Goal: Task Accomplishment & Management: Manage account settings

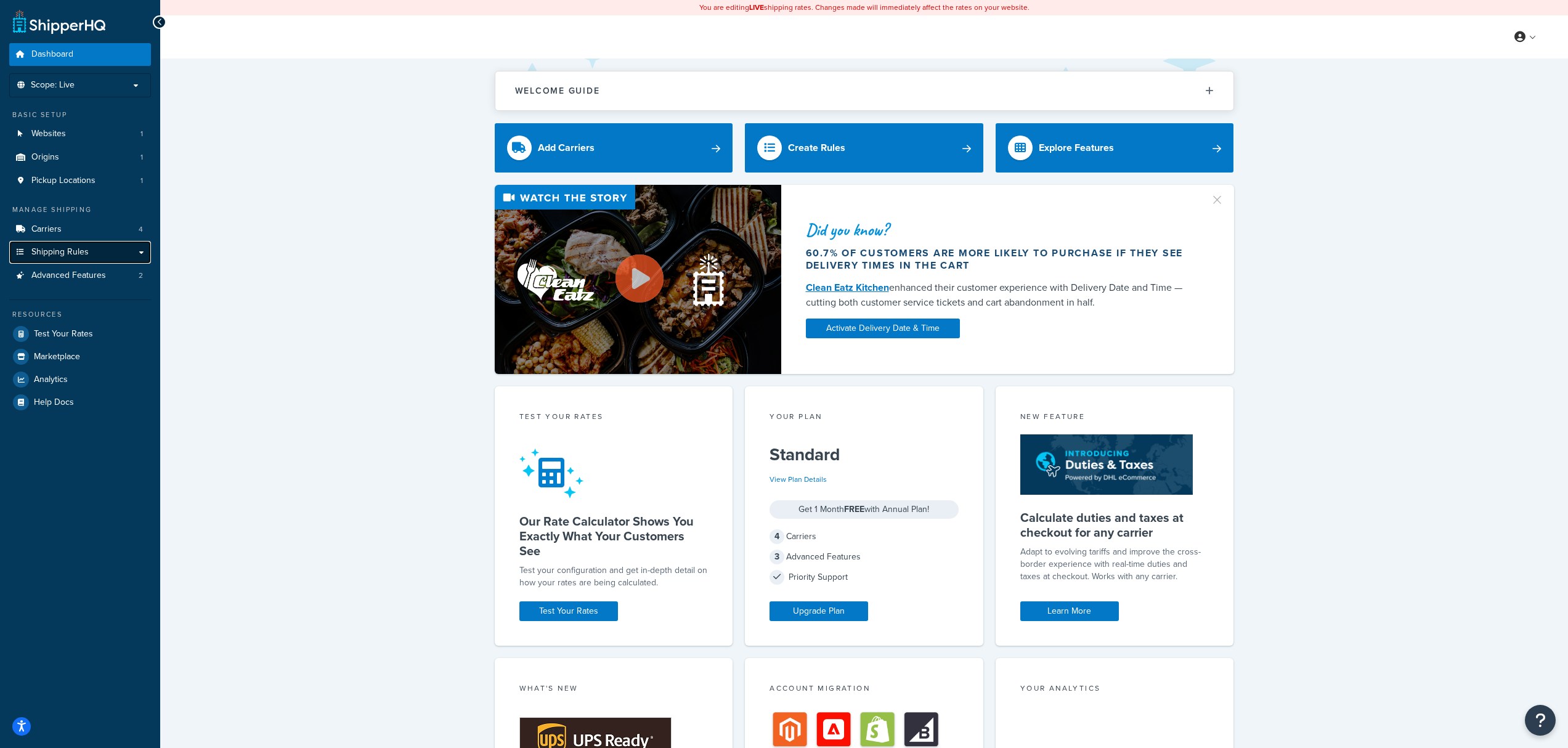
click at [107, 255] on link "Shipping Rules" at bounding box center [80, 252] width 142 height 23
click at [109, 229] on link "Carriers 4" at bounding box center [80, 229] width 142 height 23
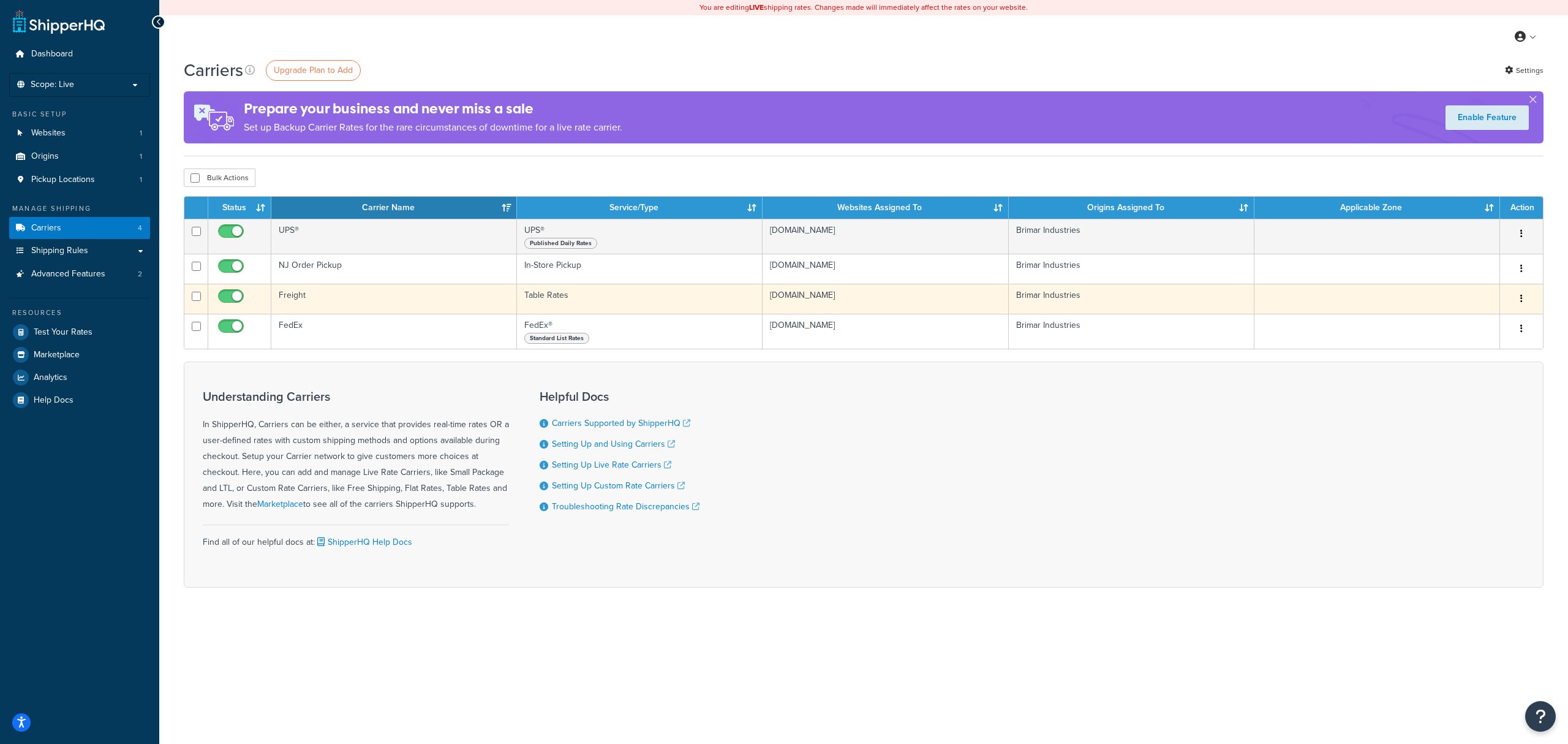
click at [466, 299] on td "Freight" at bounding box center [394, 299] width 246 height 30
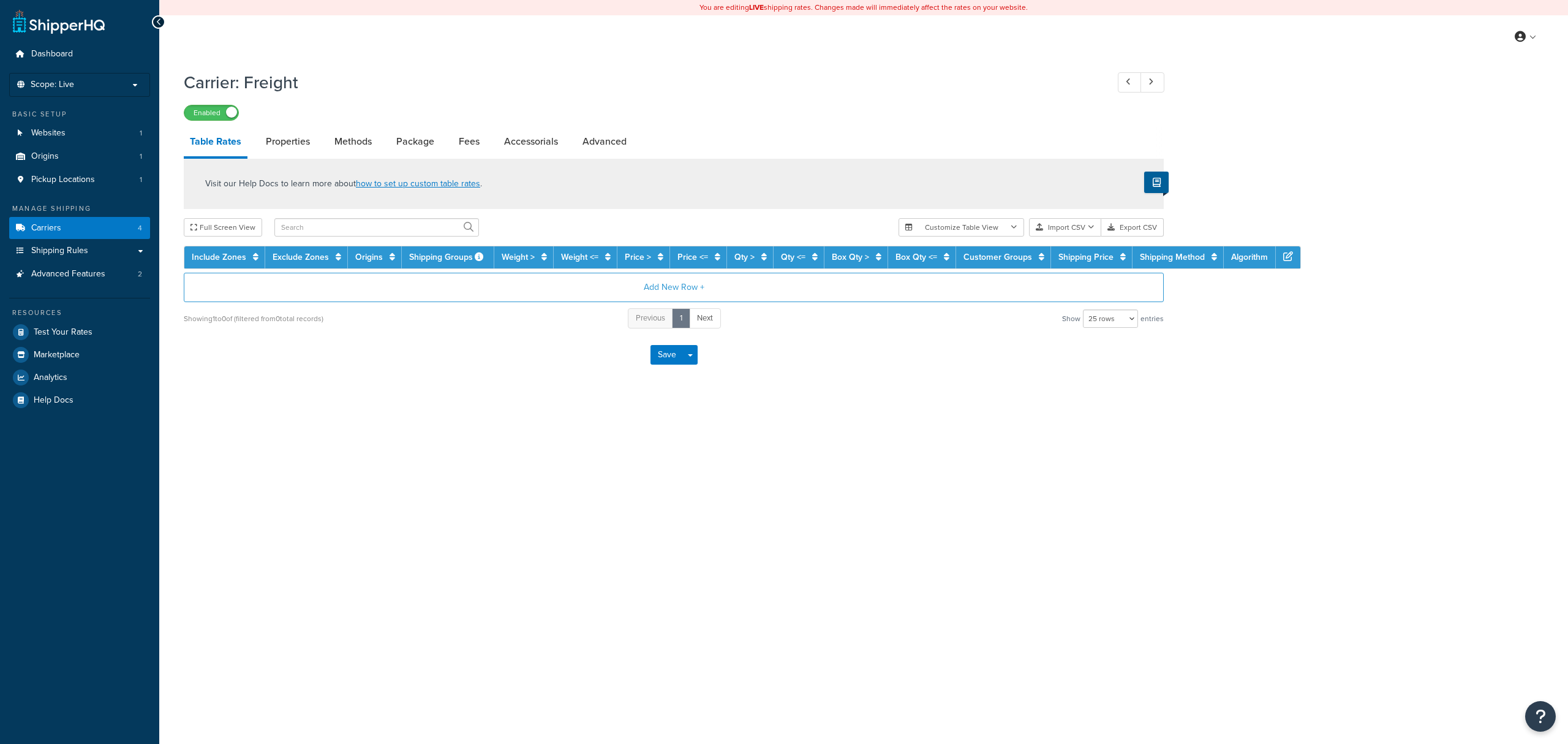
select select "25"
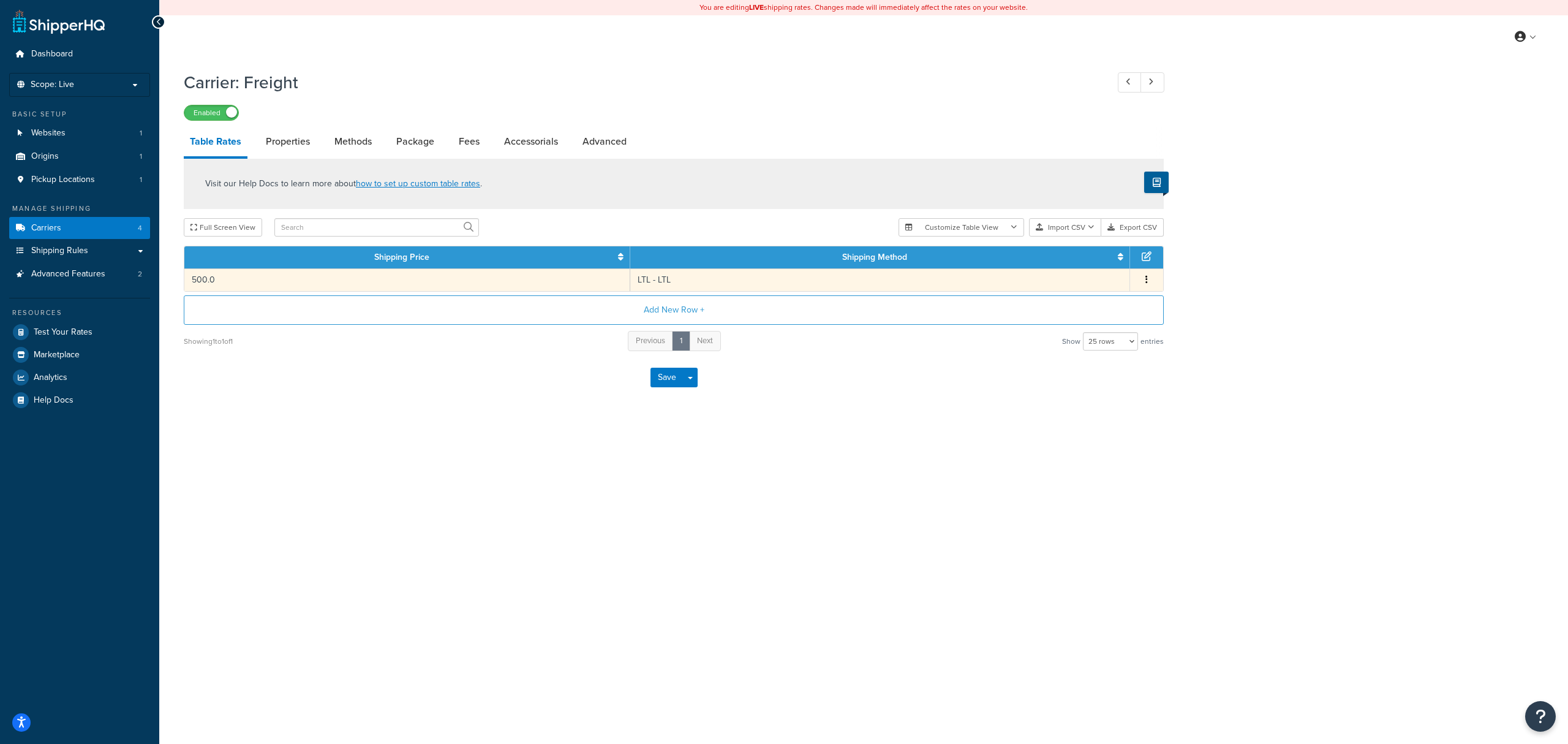
click at [1150, 284] on button "button" at bounding box center [1146, 280] width 10 height 13
click at [731, 176] on div "Visit our Help Docs to learn more about how to set up custom table rates ." at bounding box center [674, 184] width 980 height 51
click at [462, 145] on link "Fees" at bounding box center [469, 141] width 33 height 30
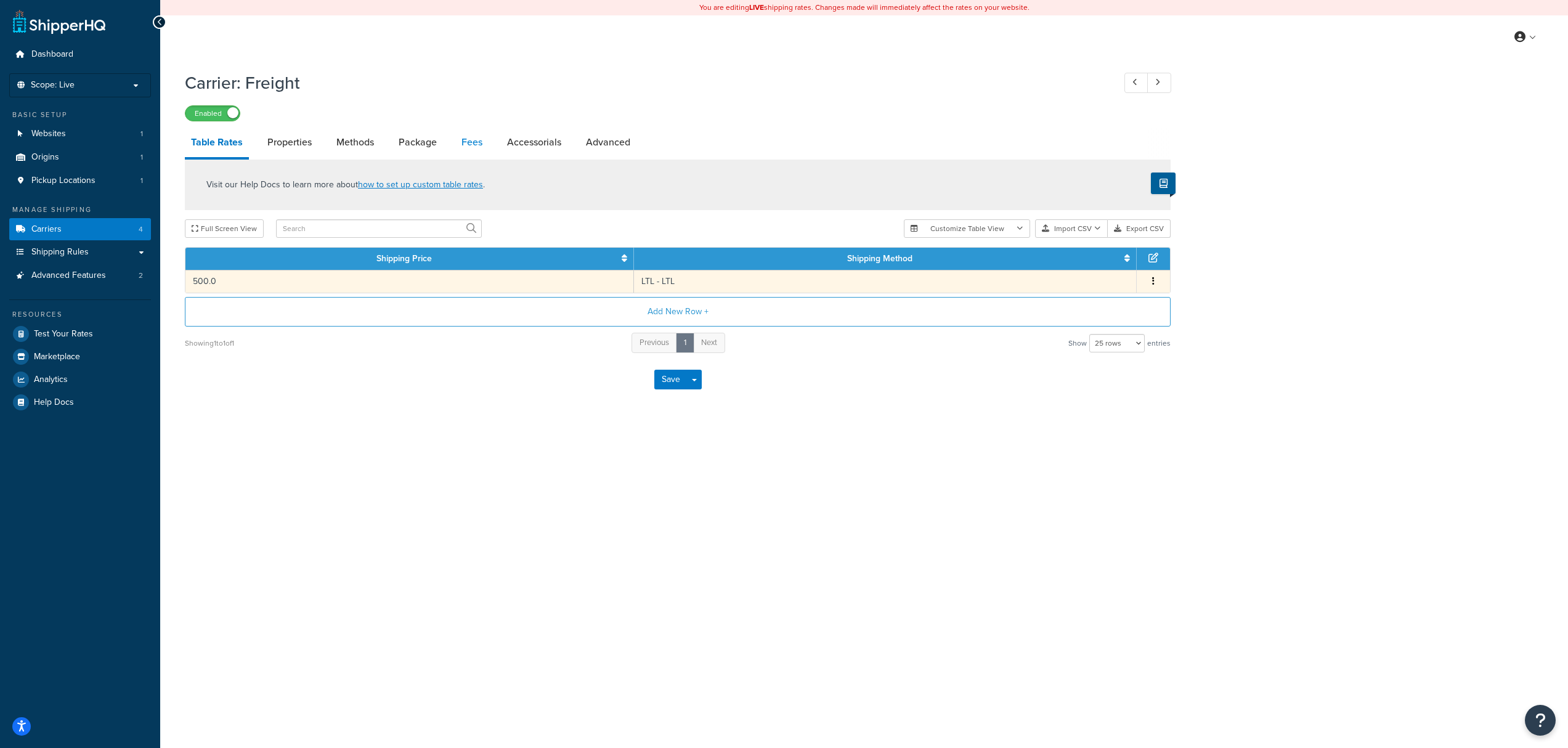
select select "AFTER"
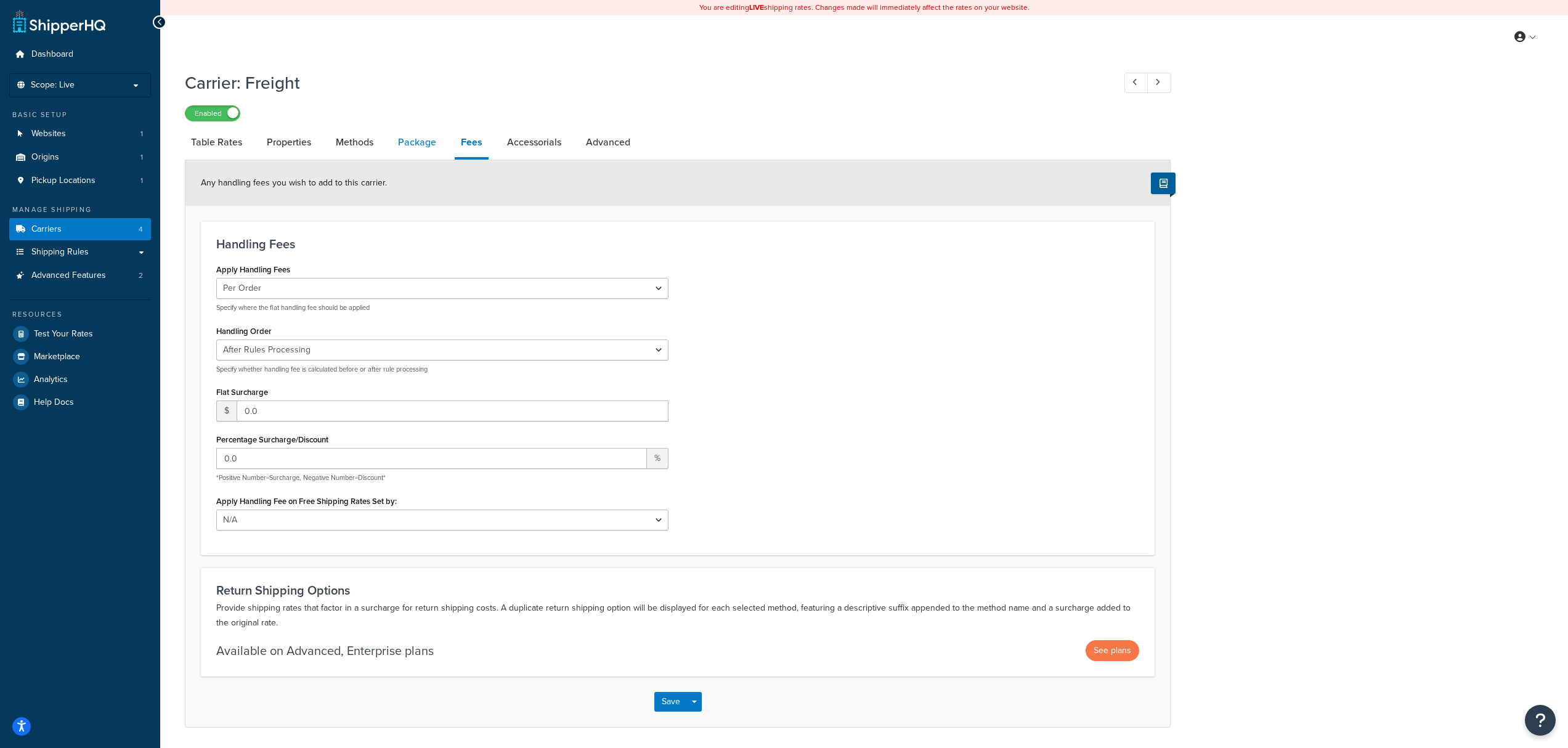
click at [406, 144] on link "Package" at bounding box center [417, 142] width 51 height 30
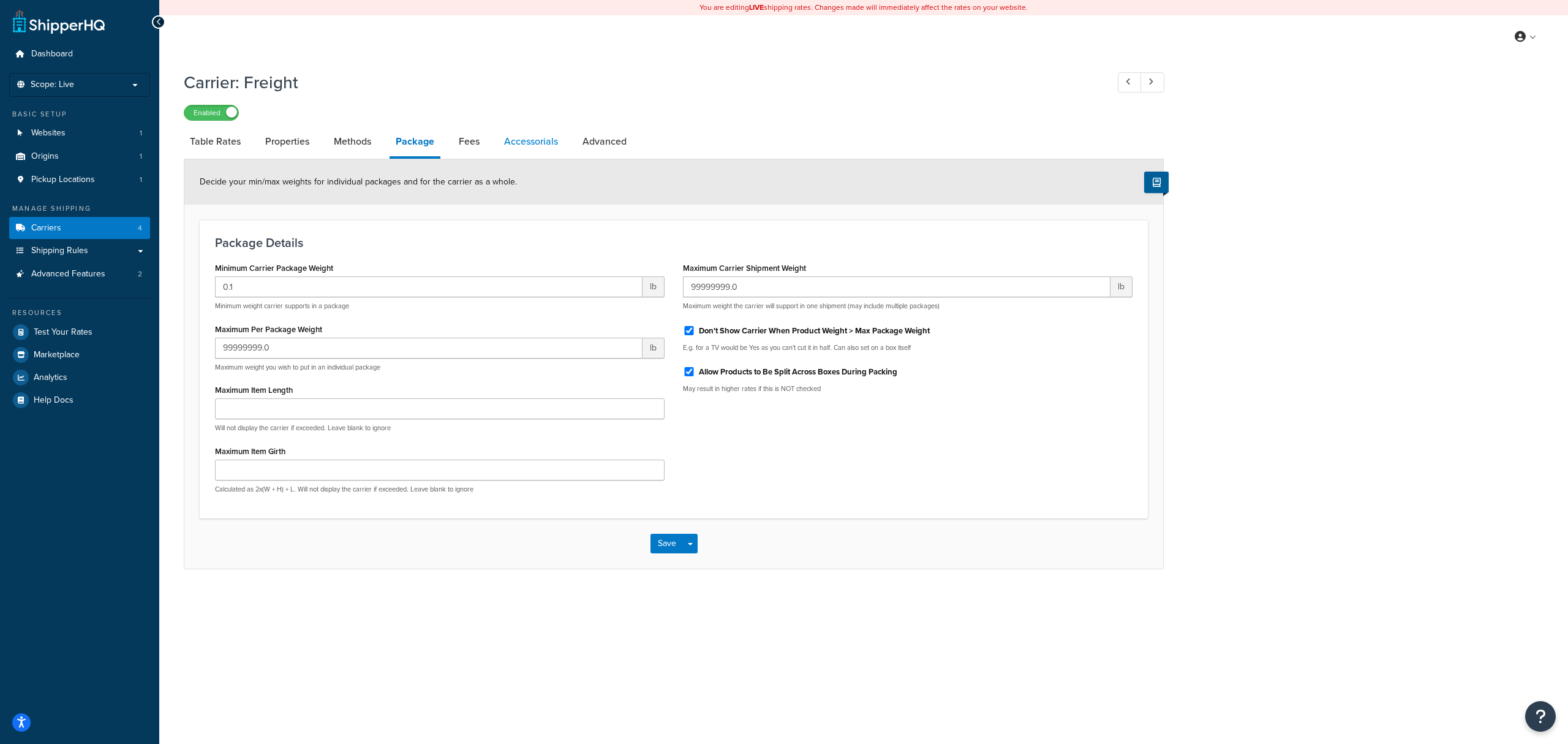
click at [499, 150] on link "Accessorials" at bounding box center [531, 141] width 66 height 30
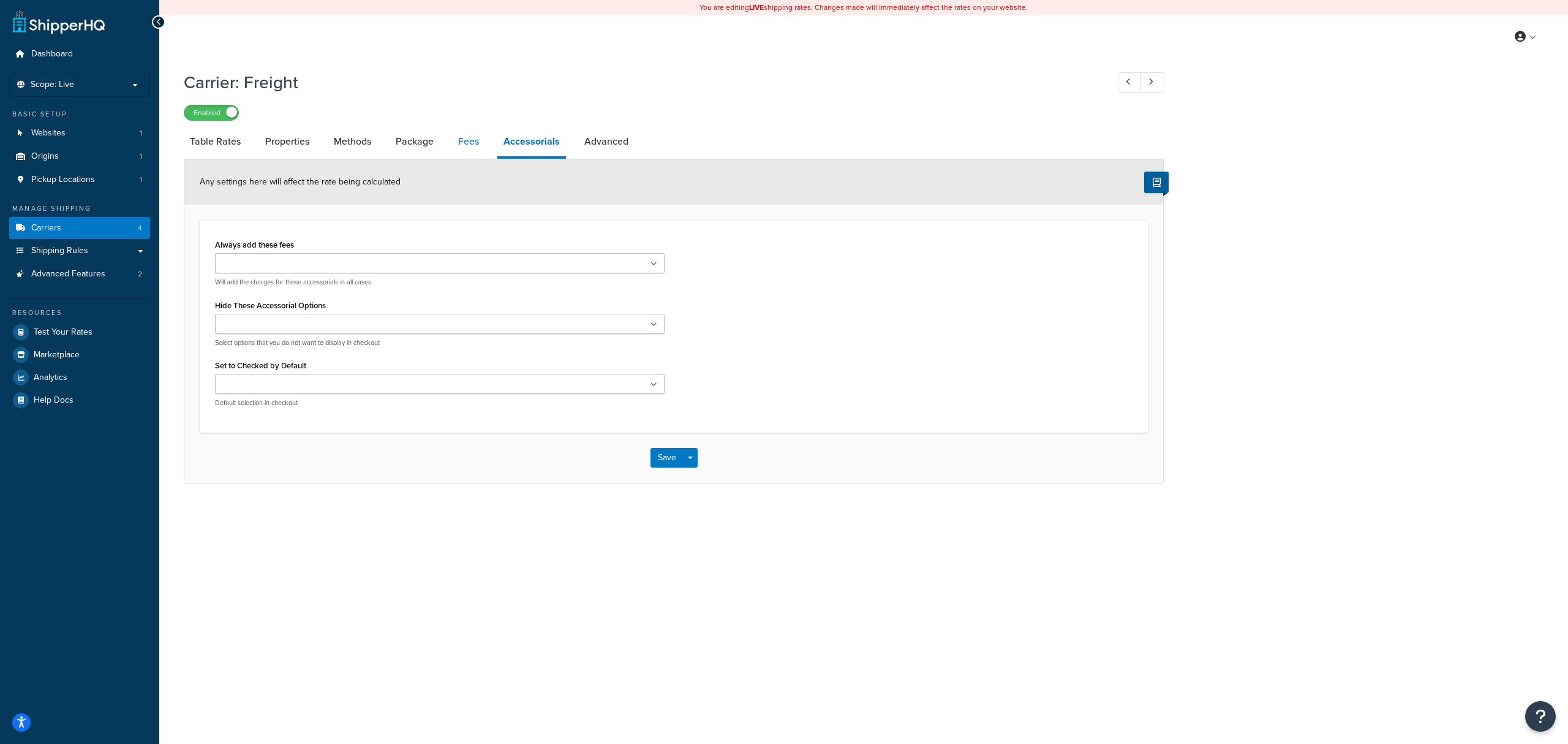
click at [463, 148] on link "Fees" at bounding box center [468, 141] width 33 height 30
select select "AFTER"
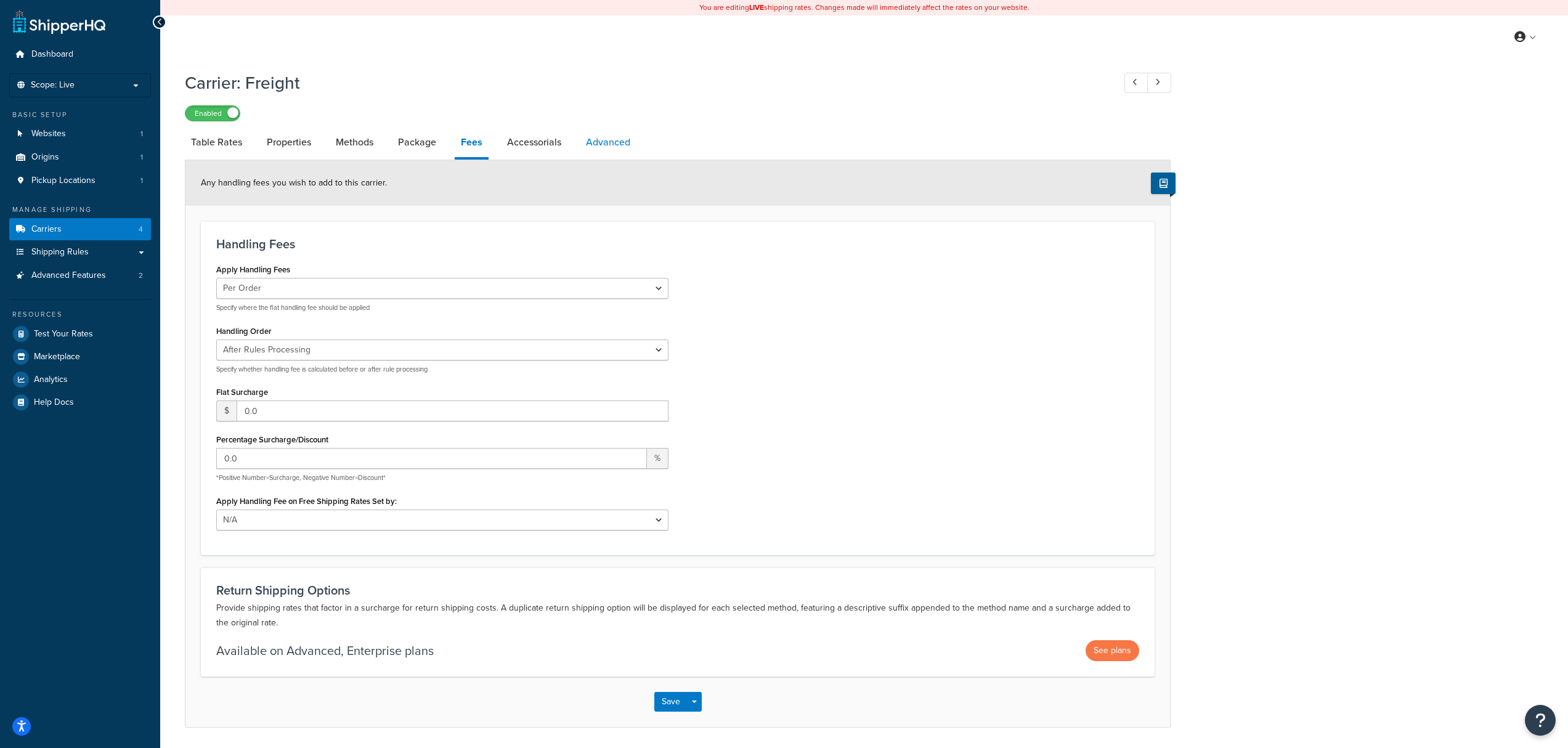
click at [609, 152] on link "Advanced" at bounding box center [608, 142] width 57 height 30
select select "false"
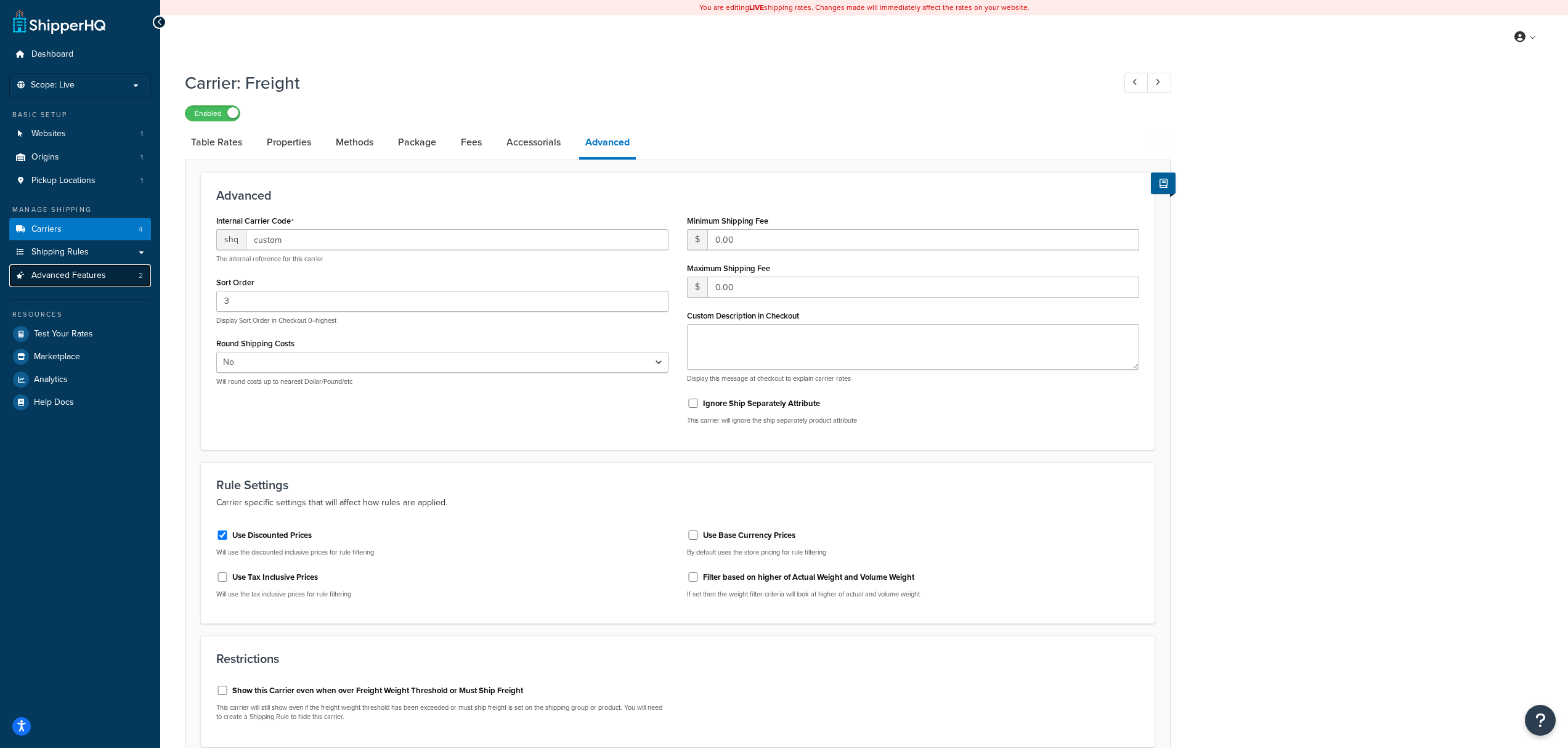
click at [93, 283] on link "Advanced Features 2" at bounding box center [80, 276] width 142 height 23
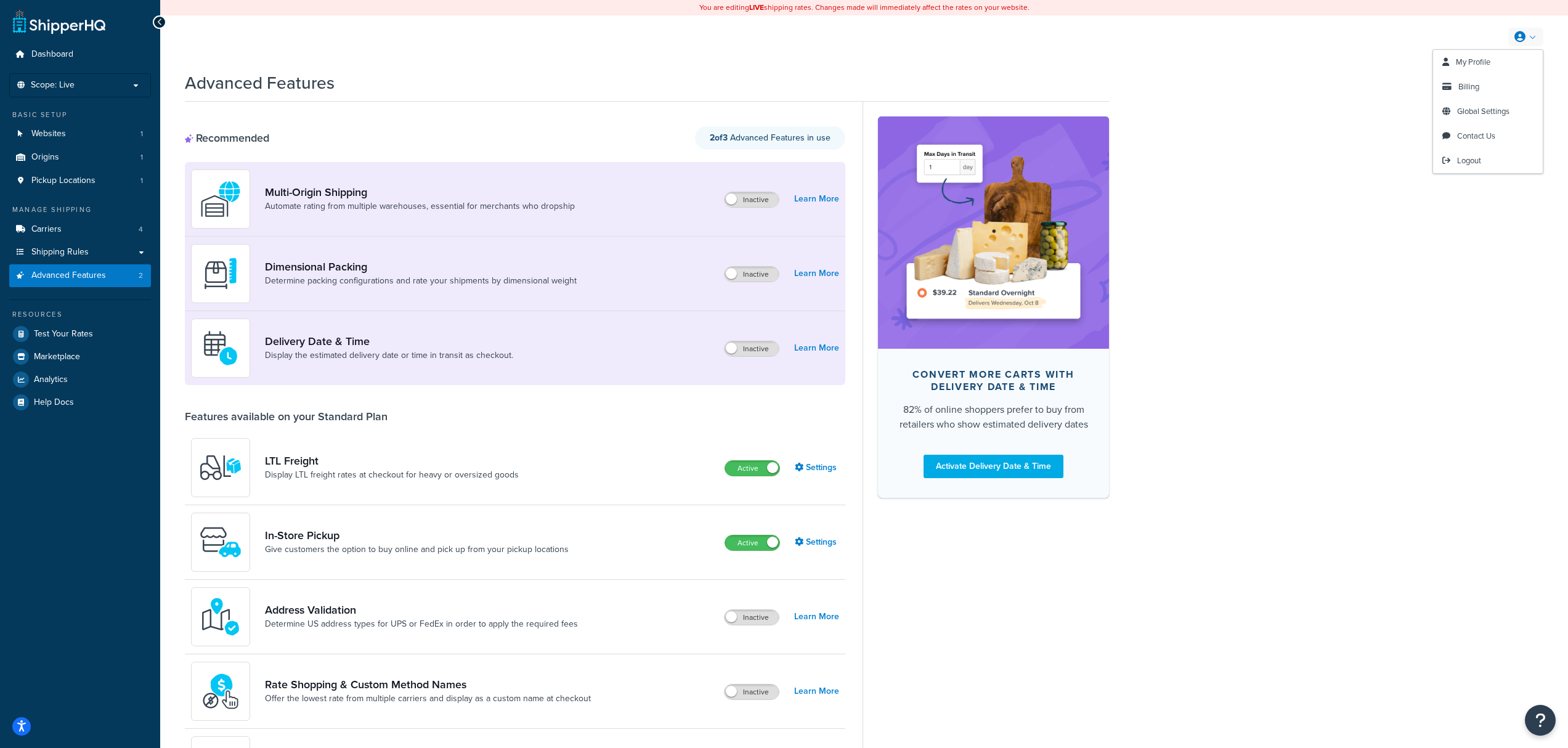
click at [1541, 36] on link at bounding box center [1525, 37] width 35 height 18
click at [1478, 61] on span "My Profile" at bounding box center [1473, 62] width 34 height 11
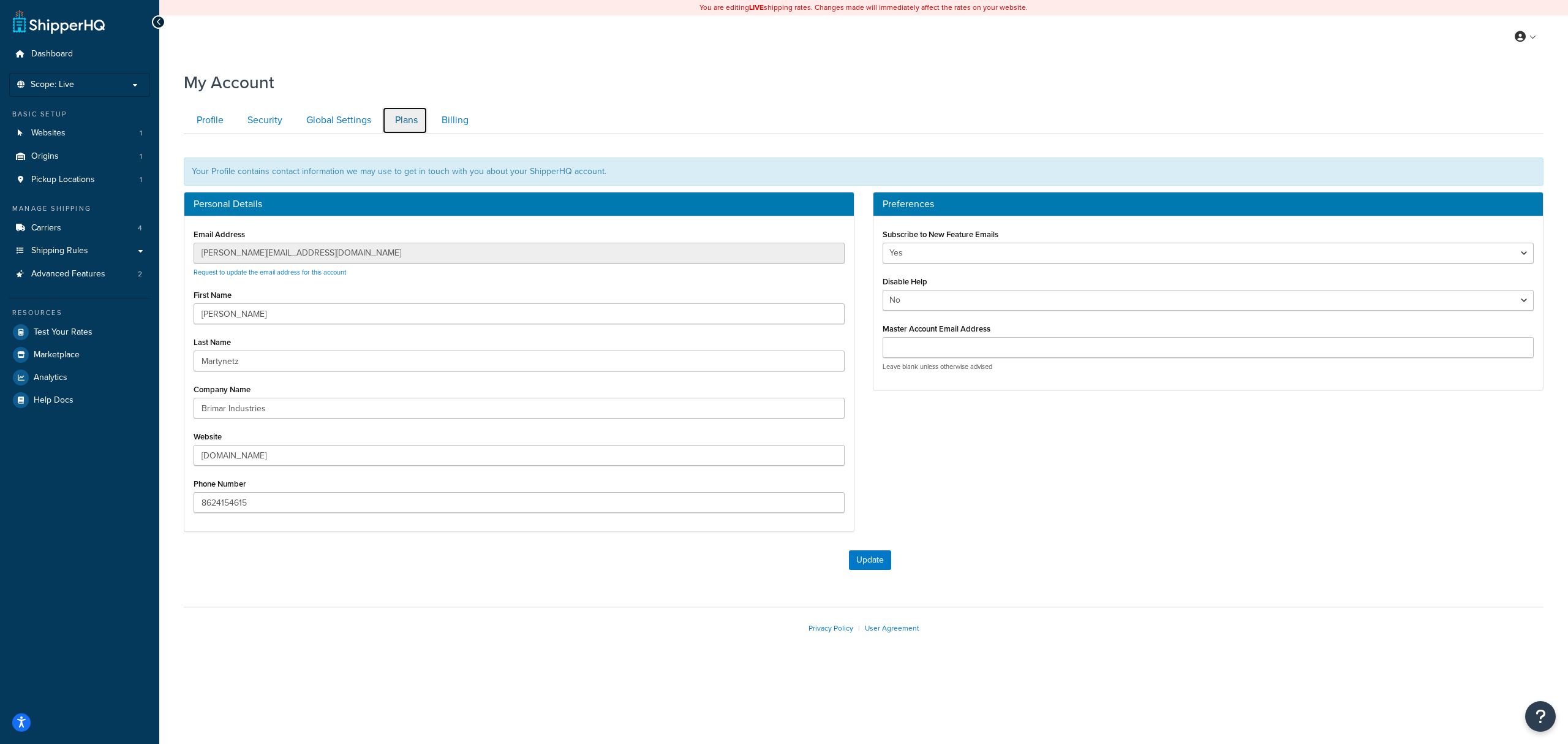
click at [408, 126] on link "Plans" at bounding box center [405, 121] width 45 height 28
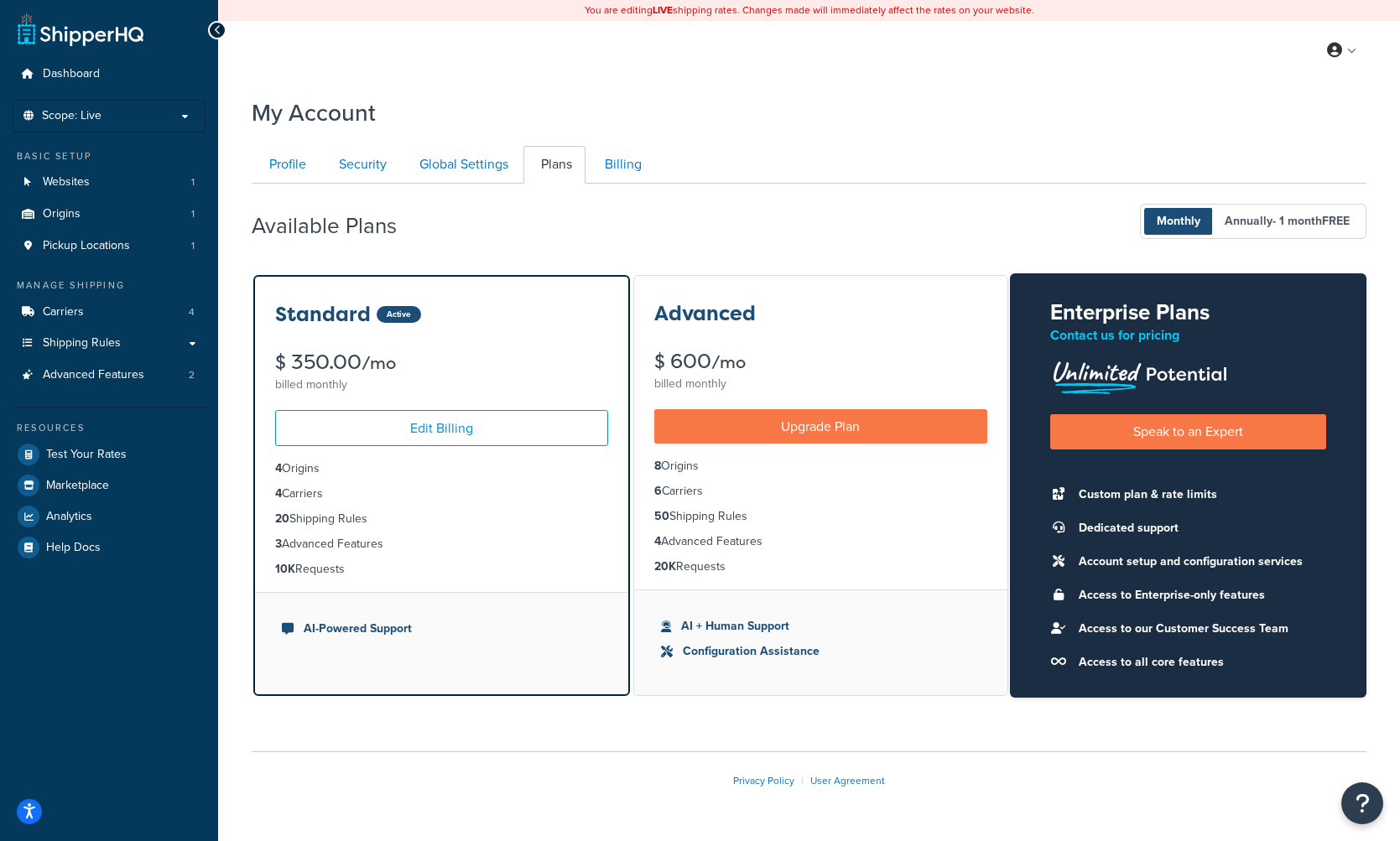
click at [1357, 63] on div "My Profile Billing Global Settings Contact Us Logout" at bounding box center [809, 50] width 1182 height 59
click at [1100, 124] on div "My Account" at bounding box center [809, 109] width 1115 height 41
click at [113, 341] on span "Shipping Rules" at bounding box center [81, 343] width 78 height 14
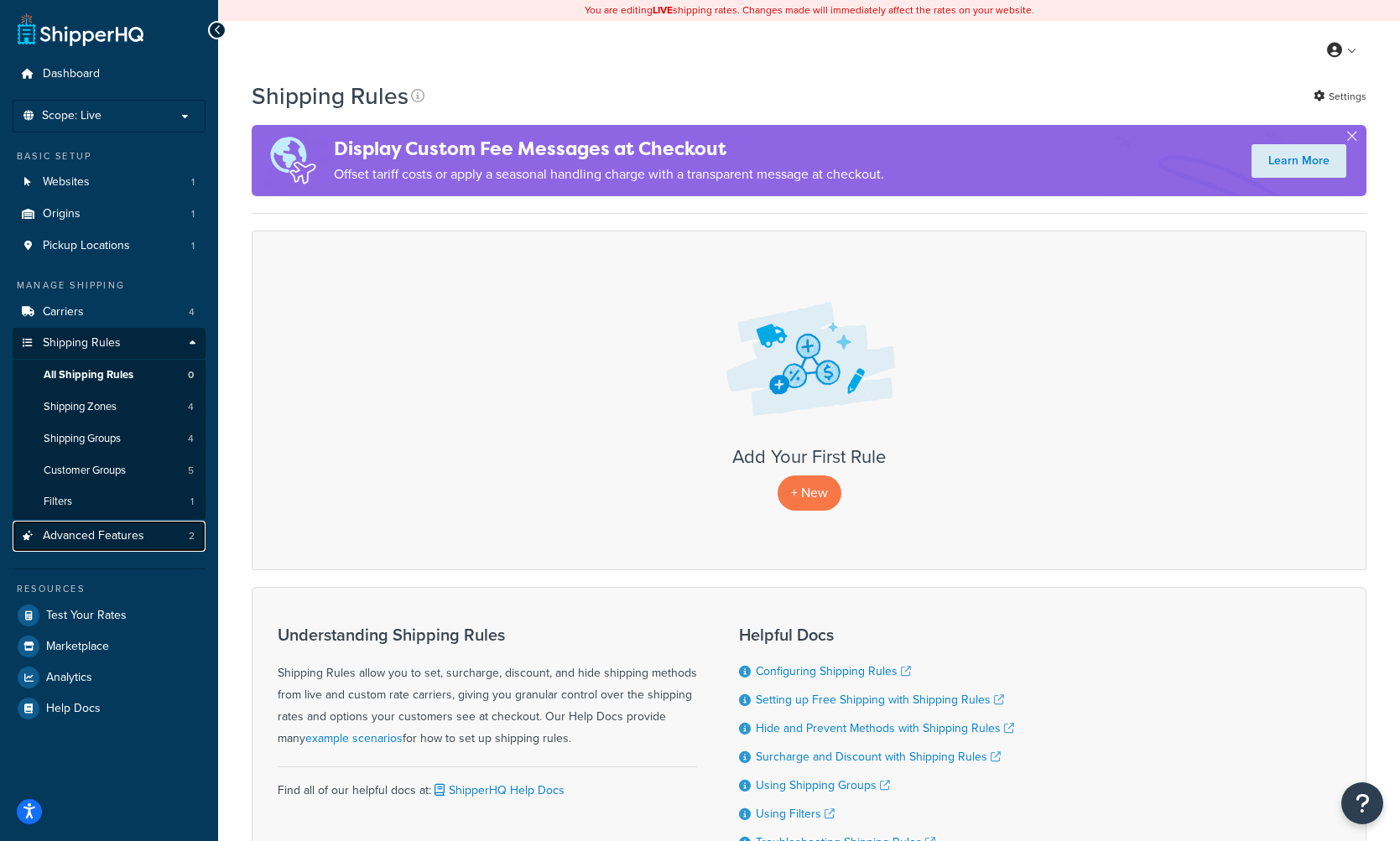
click at [108, 538] on span "Advanced Features" at bounding box center [93, 536] width 101 height 14
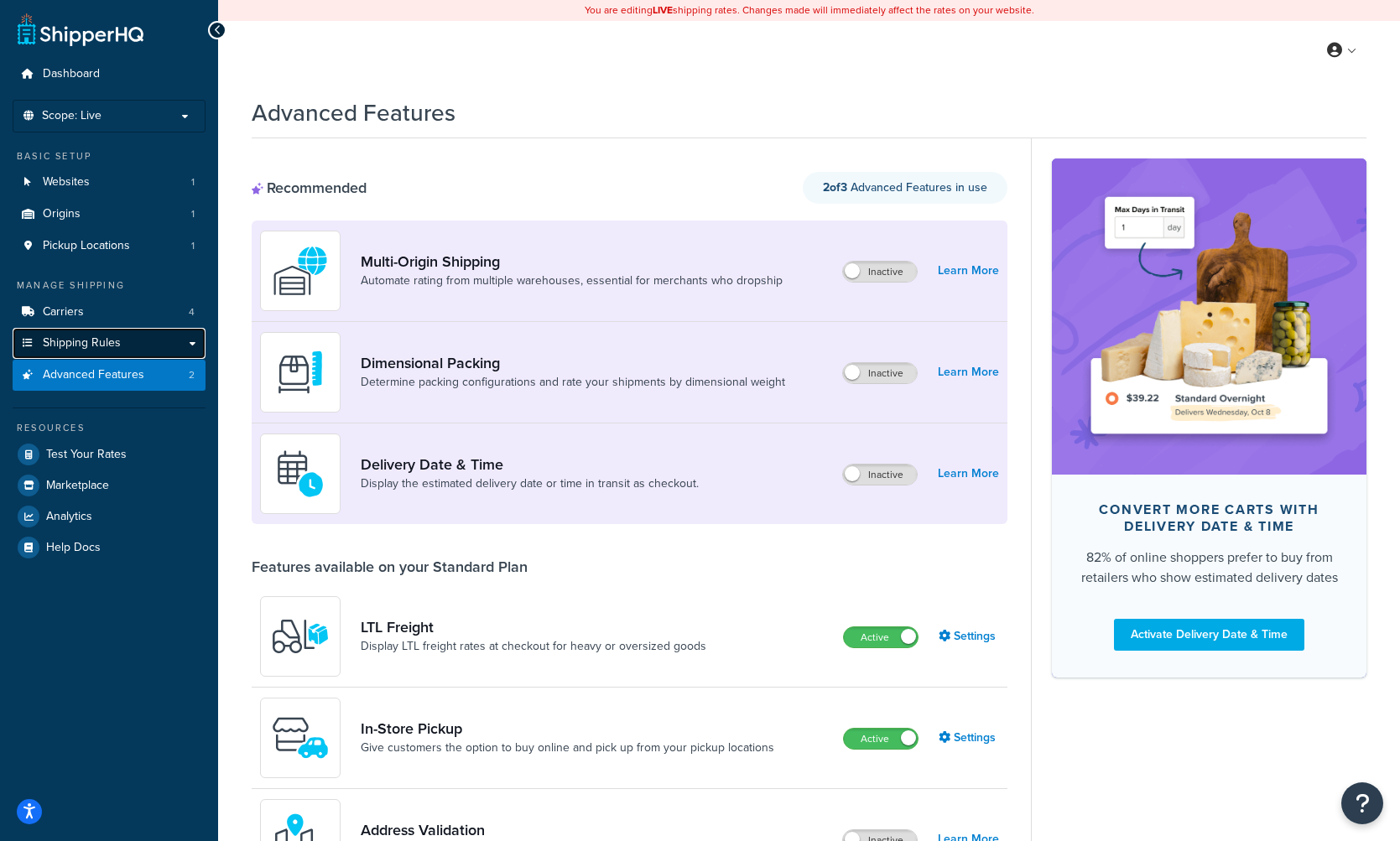
click at [110, 341] on span "Shipping Rules" at bounding box center [81, 343] width 78 height 14
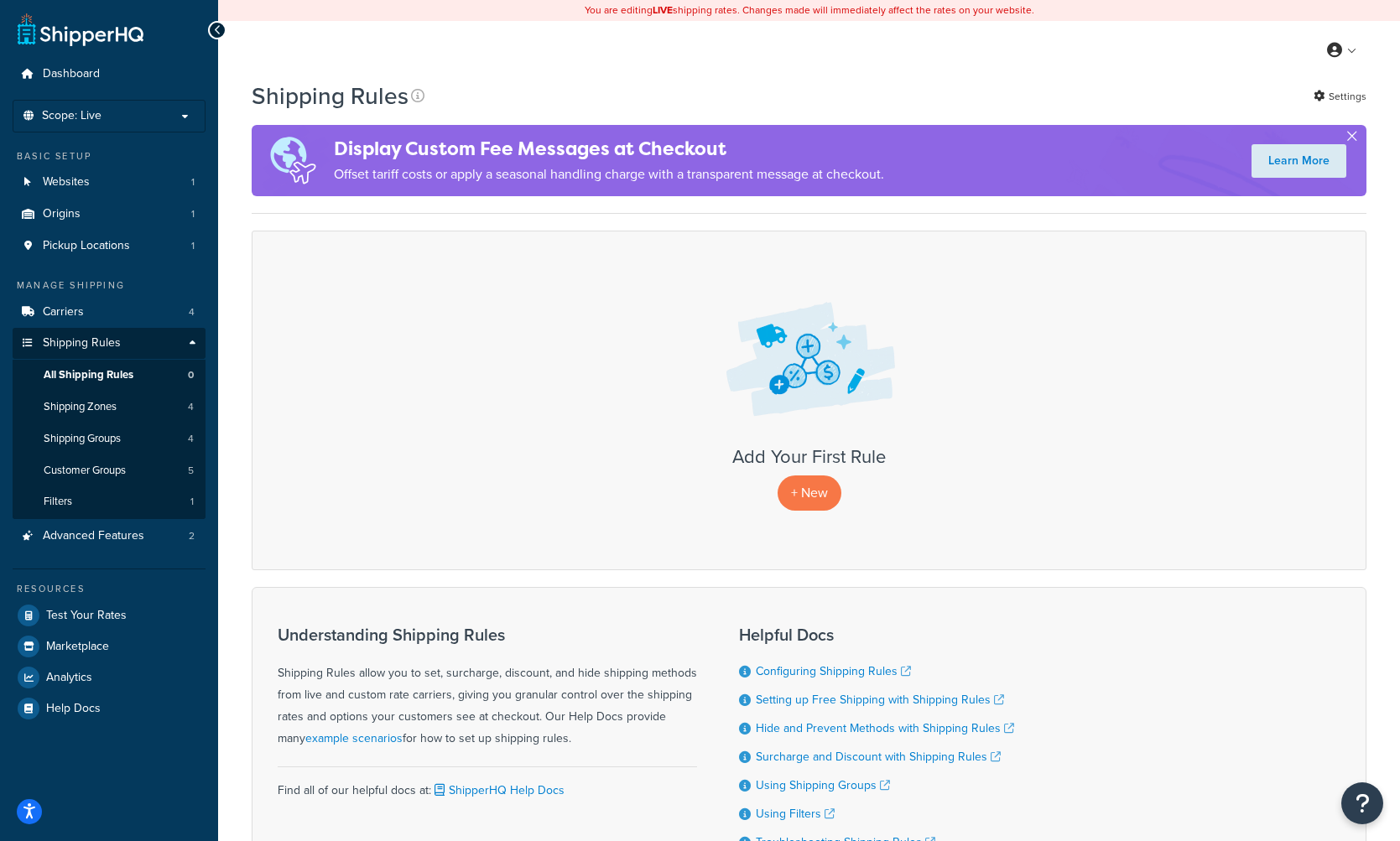
click at [1354, 137] on button "button" at bounding box center [1352, 139] width 4 height 4
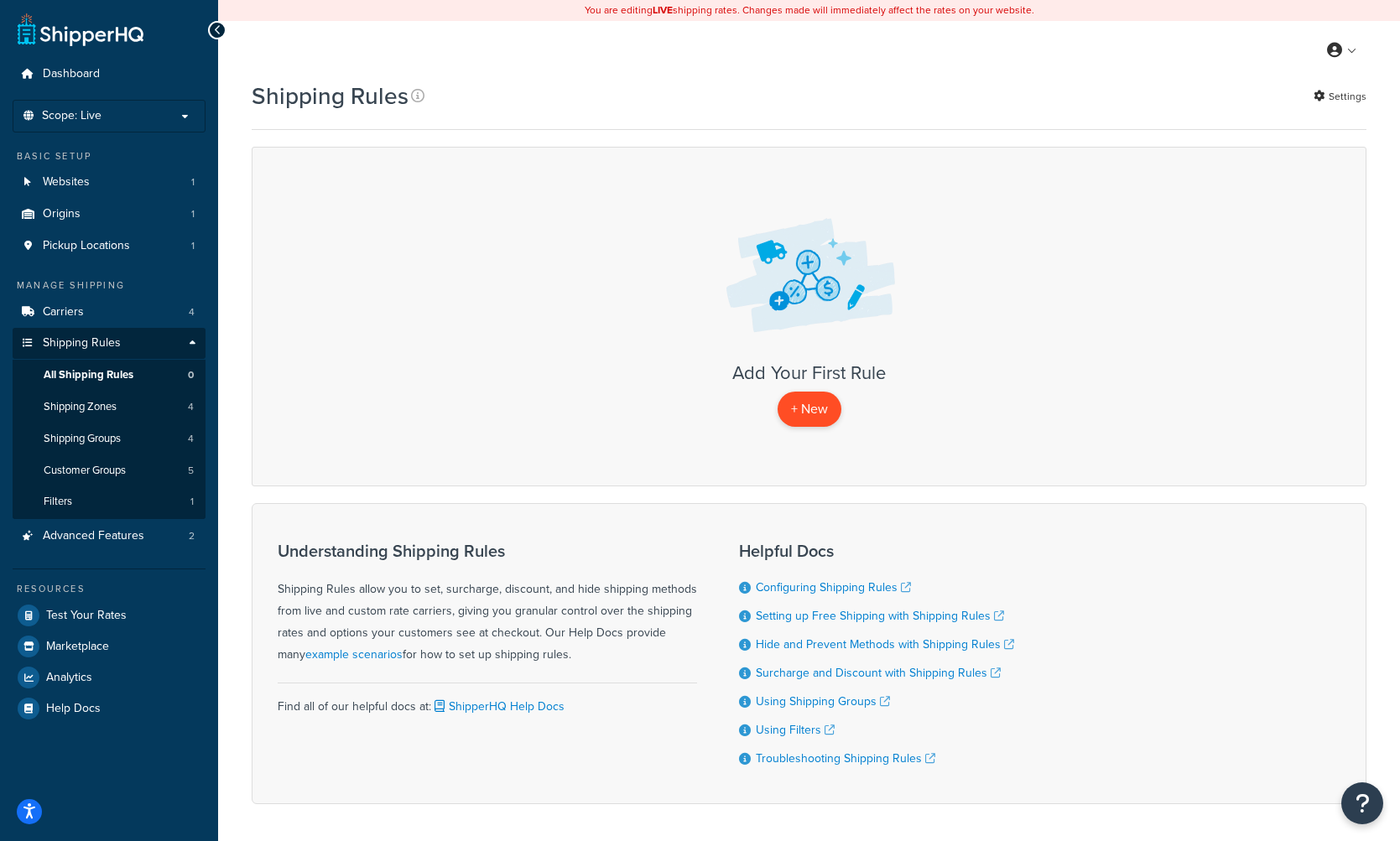
click at [831, 407] on p "+ New" at bounding box center [809, 409] width 64 height 35
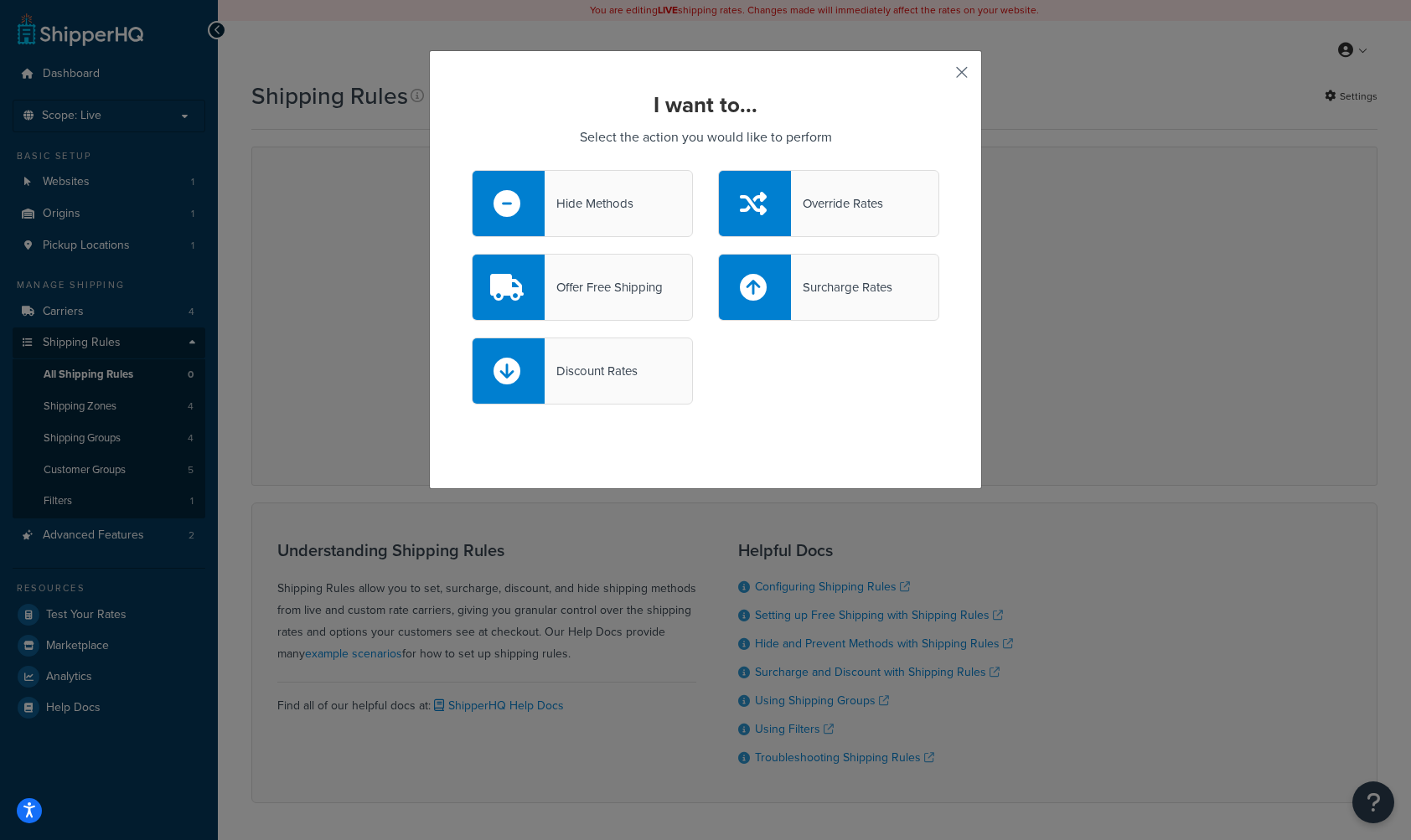
click at [940, 79] on button "button" at bounding box center [937, 78] width 4 height 4
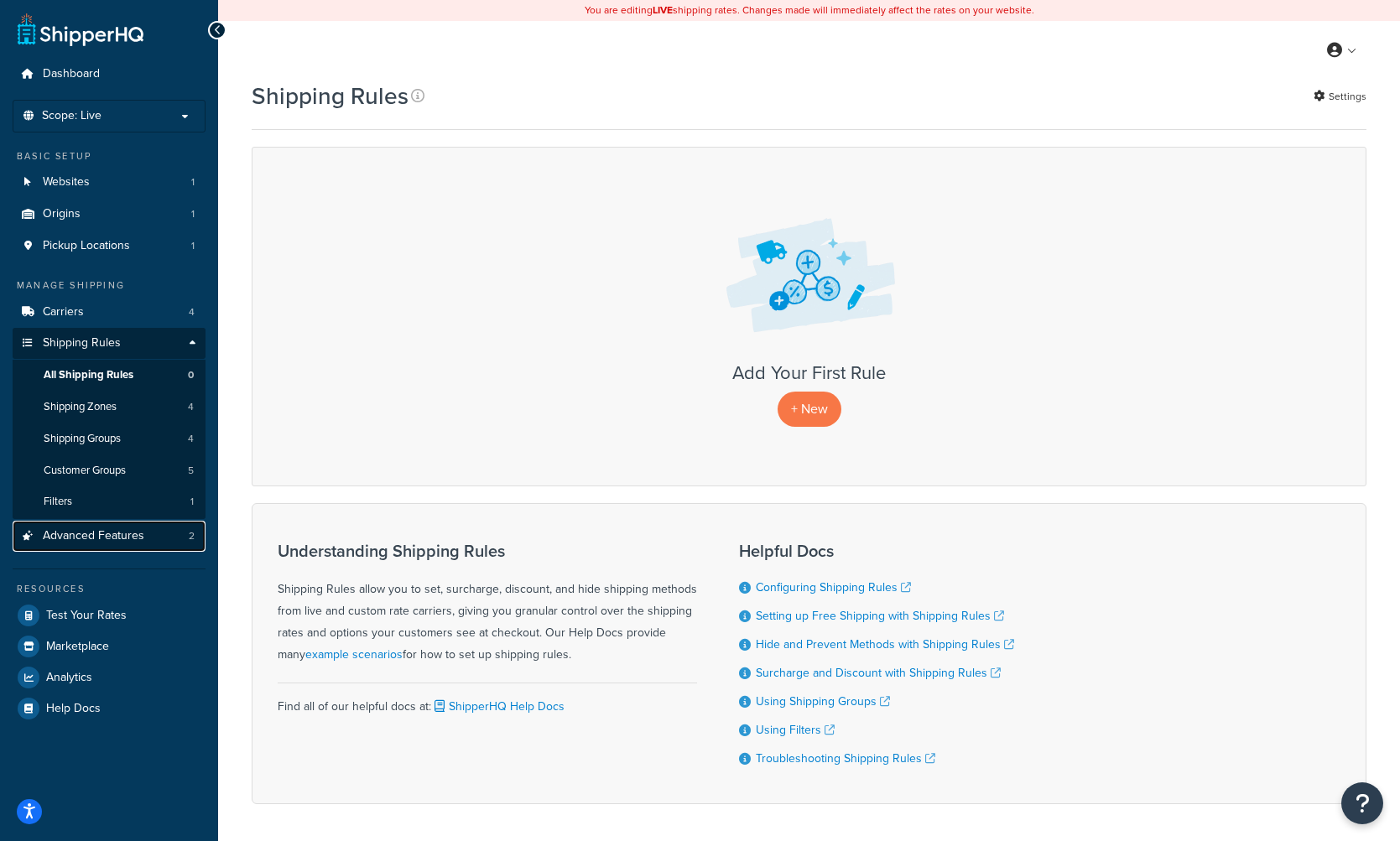
click at [121, 522] on link "Advanced Features 2" at bounding box center [109, 536] width 193 height 31
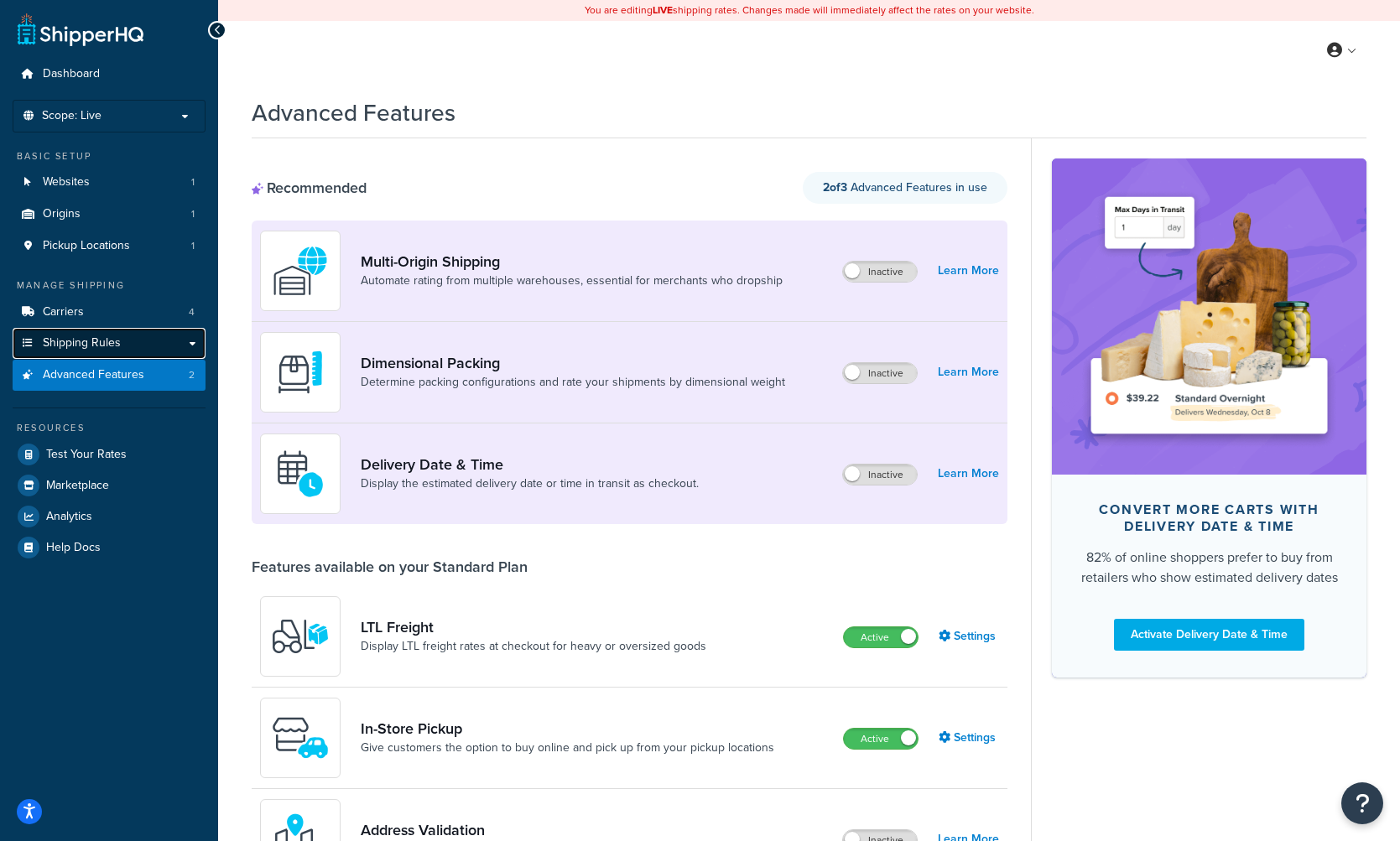
click at [114, 347] on span "Shipping Rules" at bounding box center [81, 343] width 78 height 14
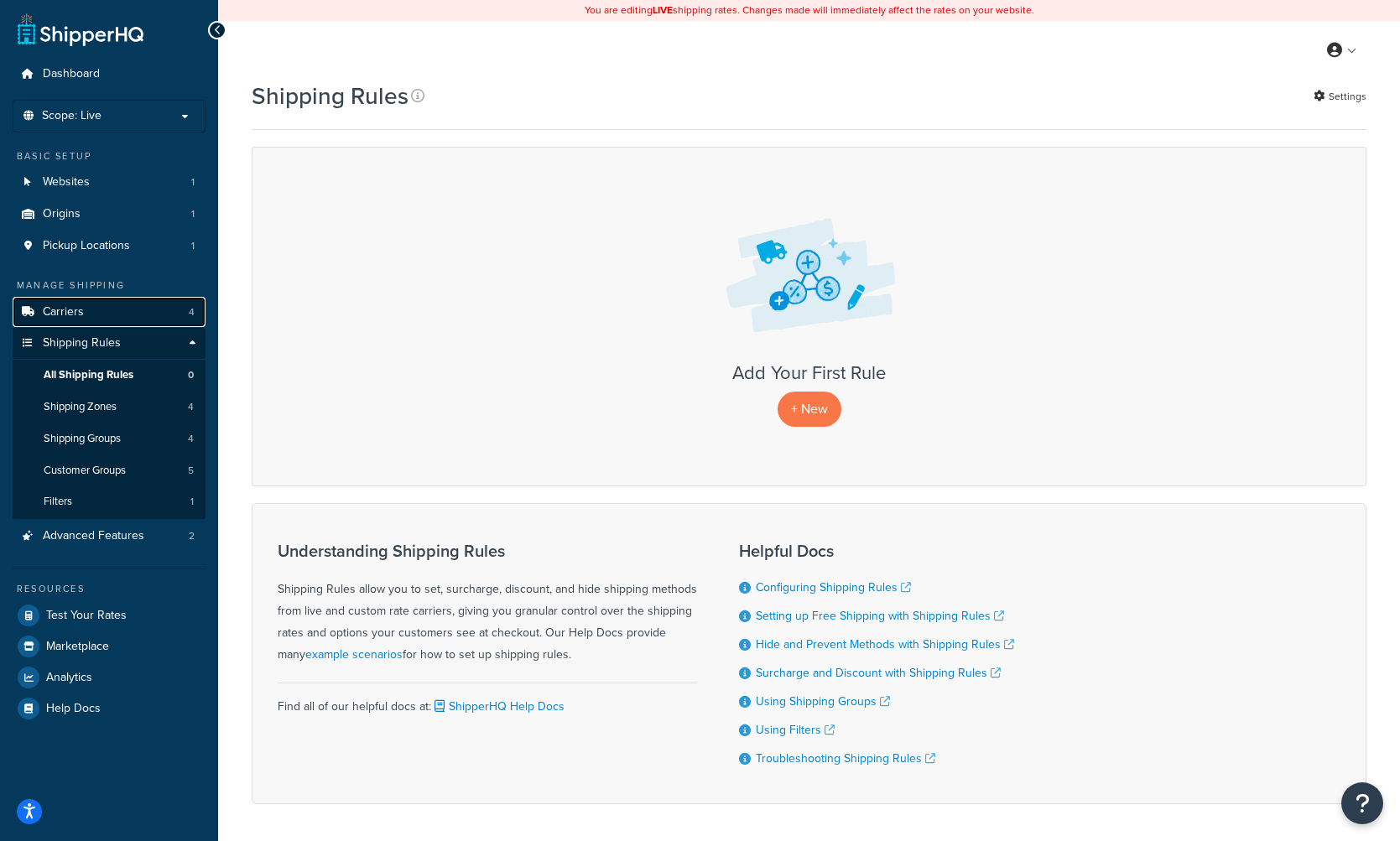
click at [171, 315] on link "Carriers 4" at bounding box center [109, 312] width 193 height 31
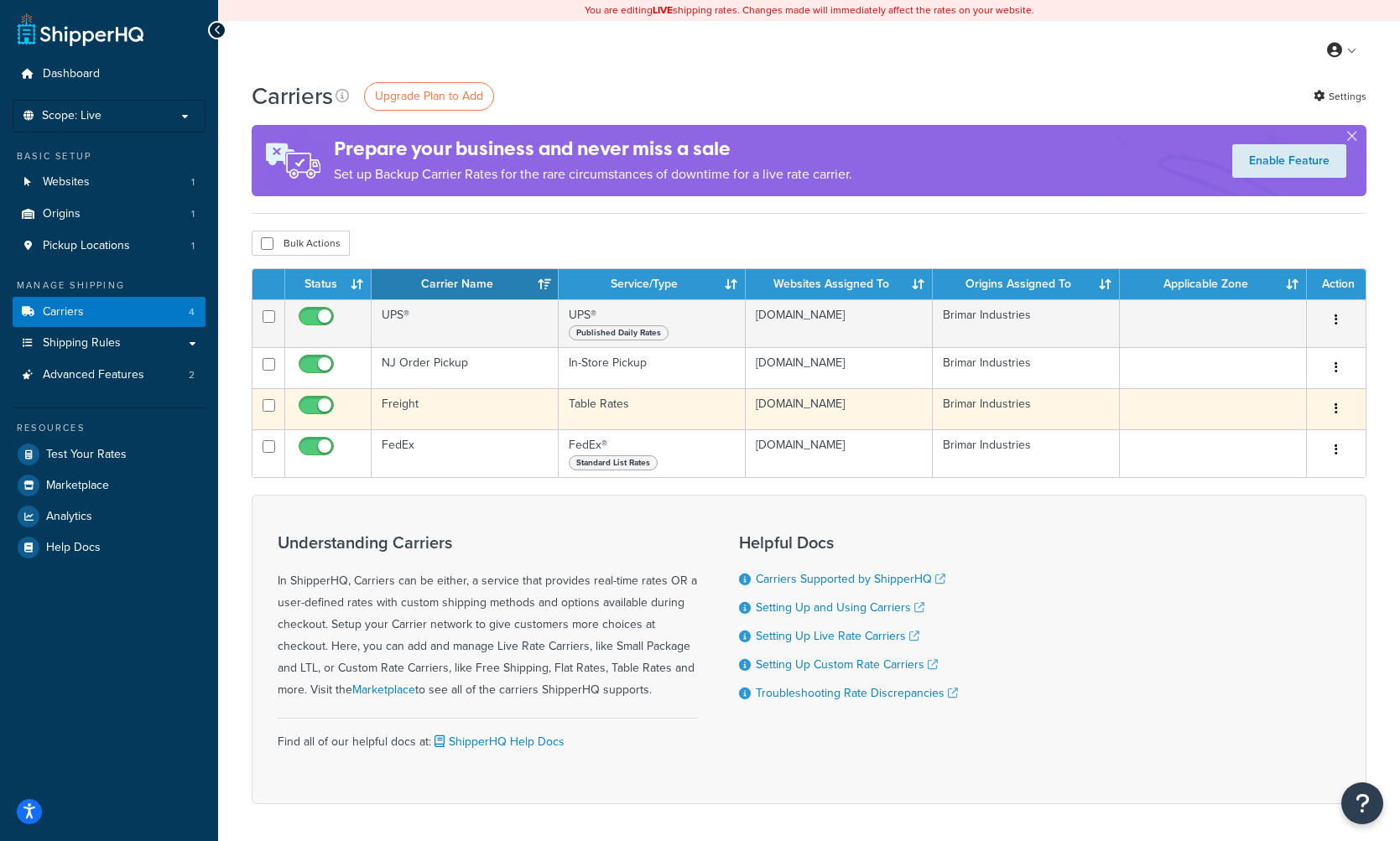
click at [446, 403] on td "Freight" at bounding box center [465, 409] width 187 height 41
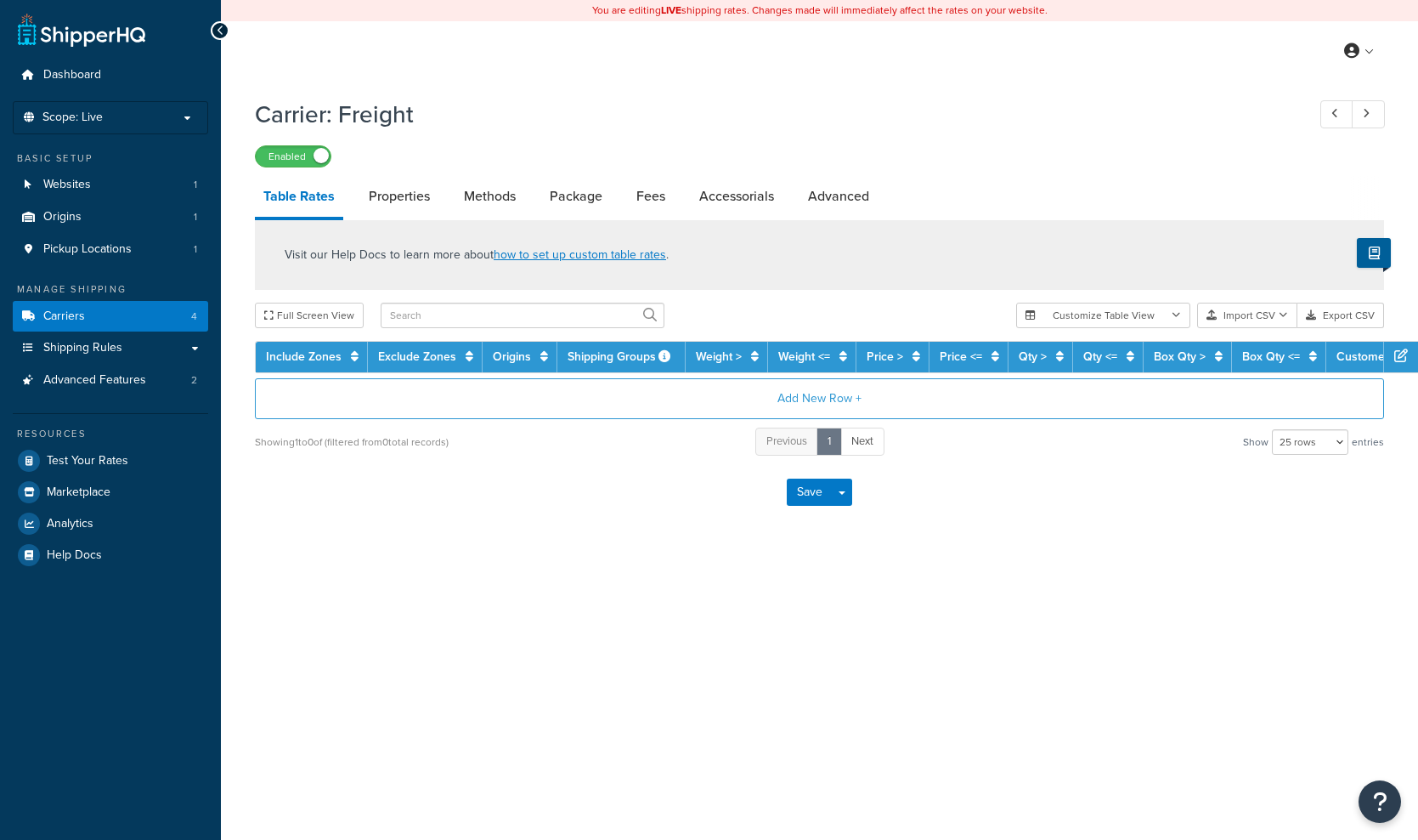
select select "25"
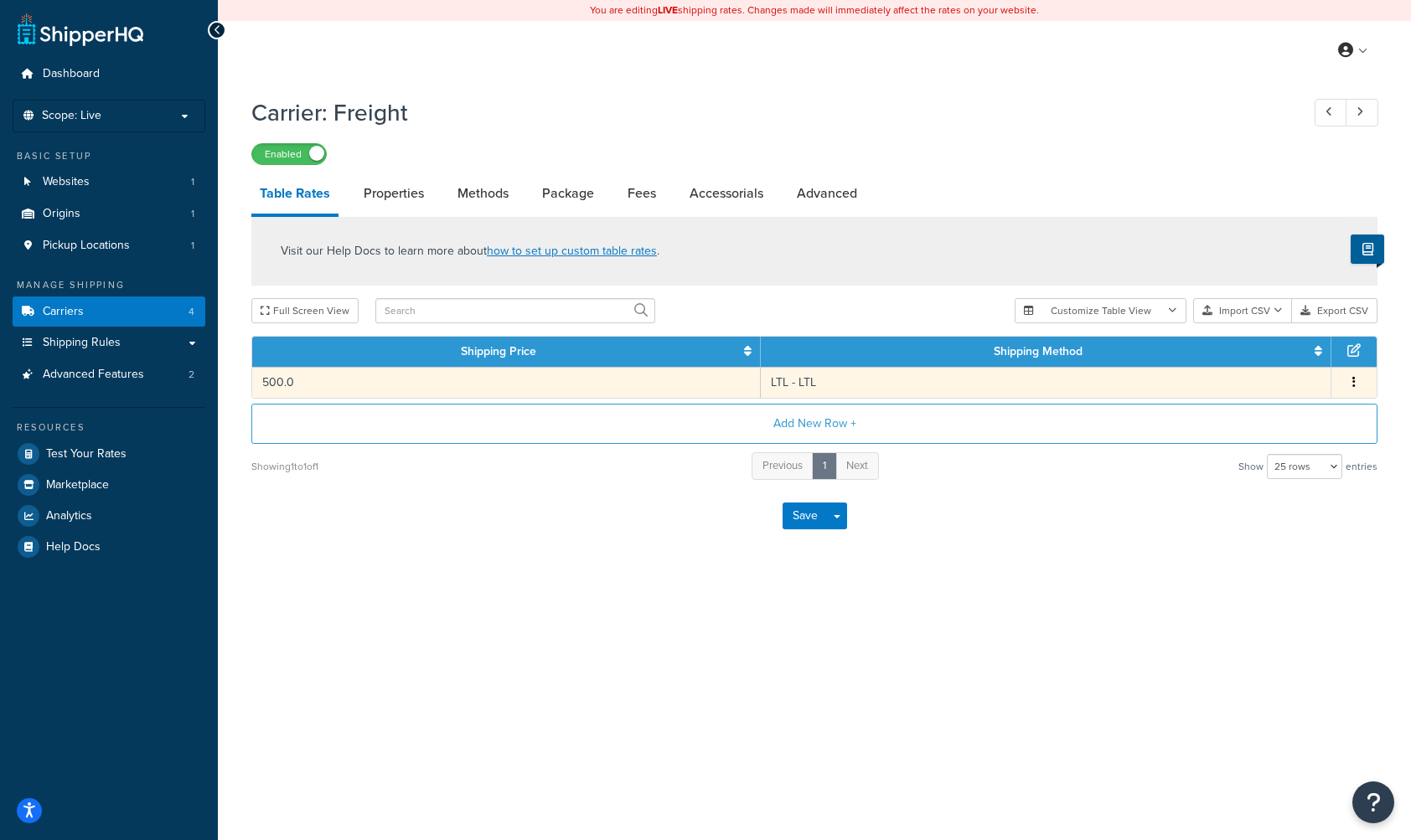
click at [1356, 387] on button "button" at bounding box center [1354, 382] width 14 height 18
click at [1262, 340] on div "Edit" at bounding box center [1269, 350] width 119 height 35
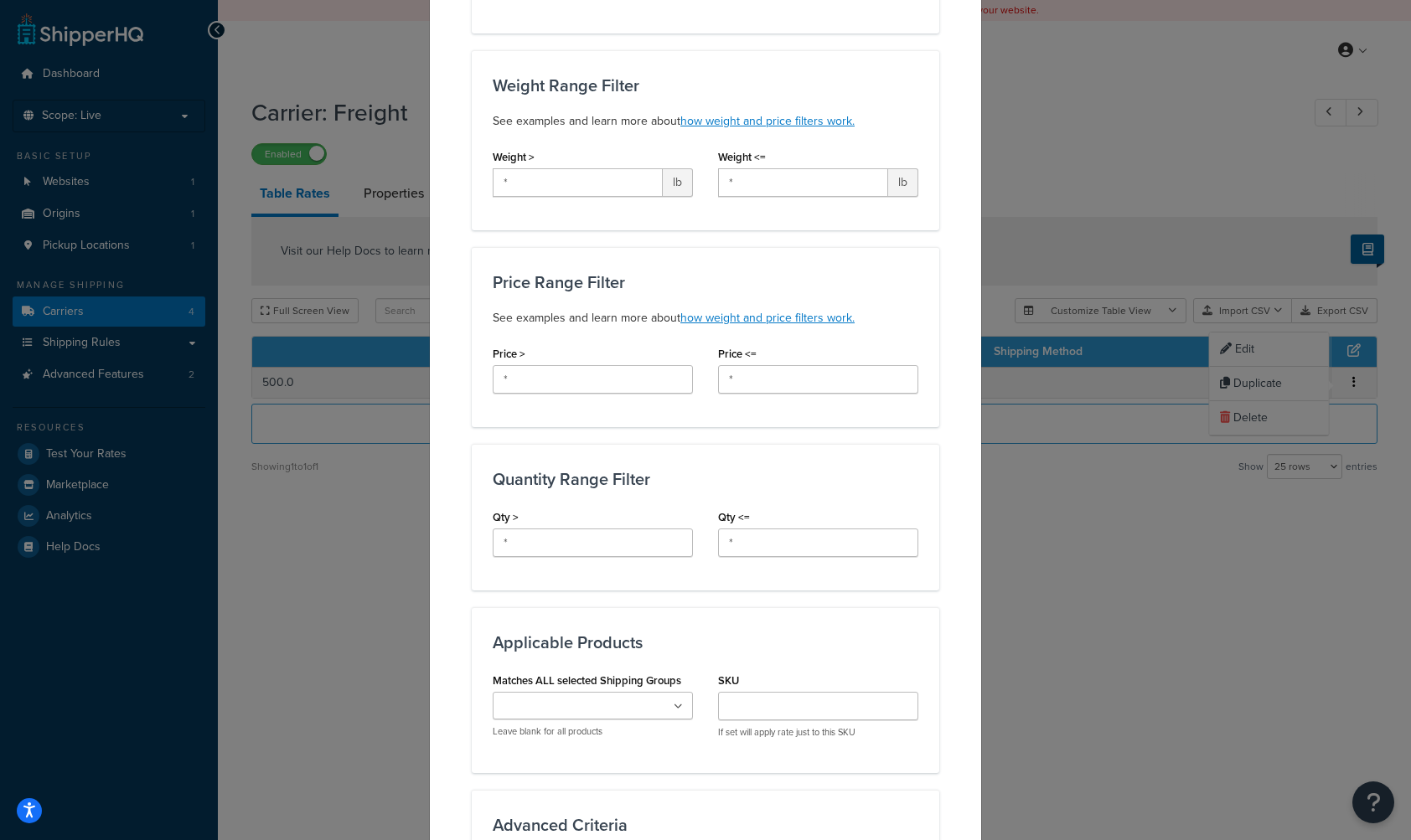
scroll to position [287, 0]
click at [629, 381] on input "*" at bounding box center [592, 376] width 200 height 28
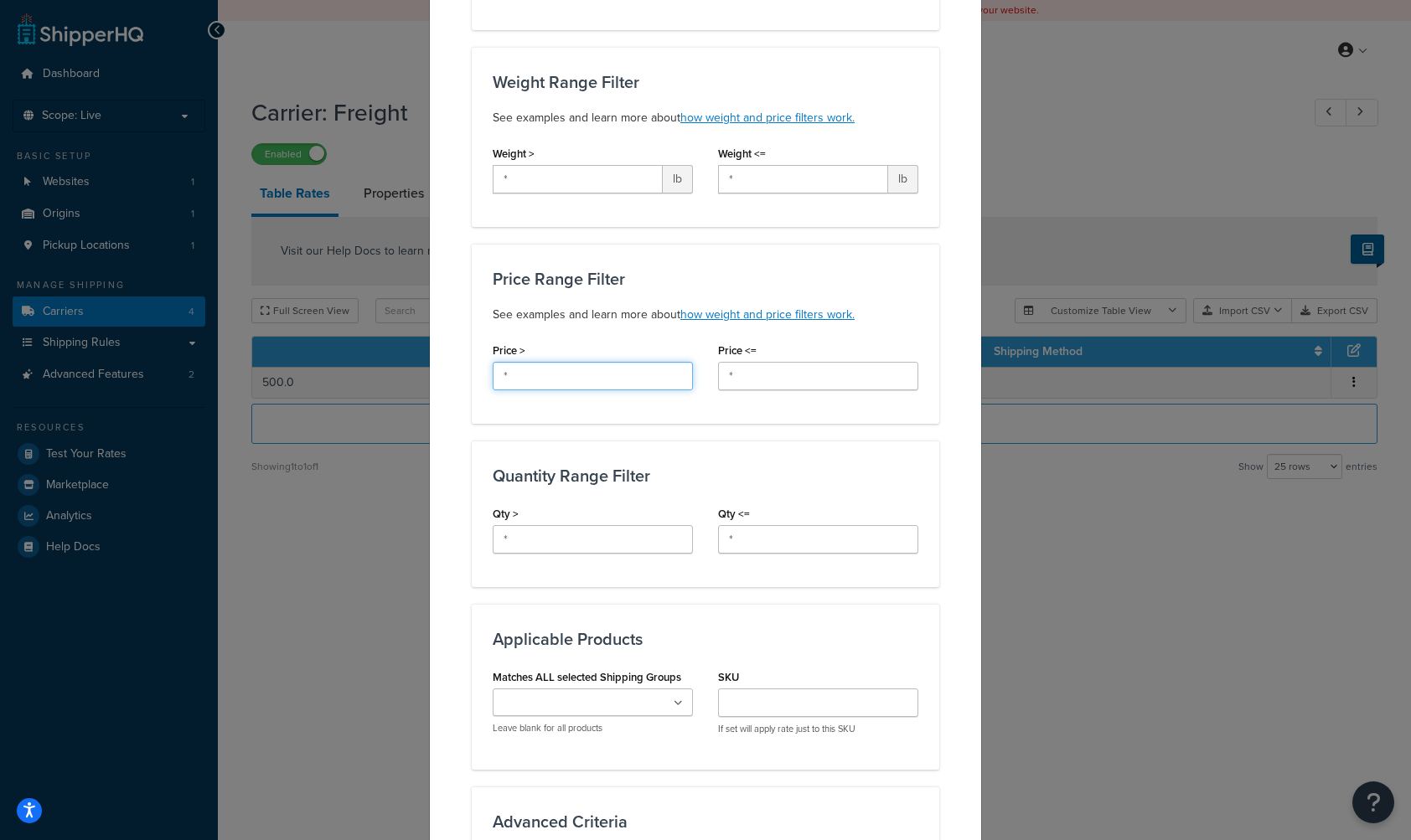
click at [579, 379] on input "*" at bounding box center [592, 376] width 200 height 28
type input "0"
drag, startPoint x: 765, startPoint y: 372, endPoint x: 655, endPoint y: 365, distance: 110.2
click at [655, 365] on div "Price > 0 Price <= *" at bounding box center [706, 370] width 451 height 65
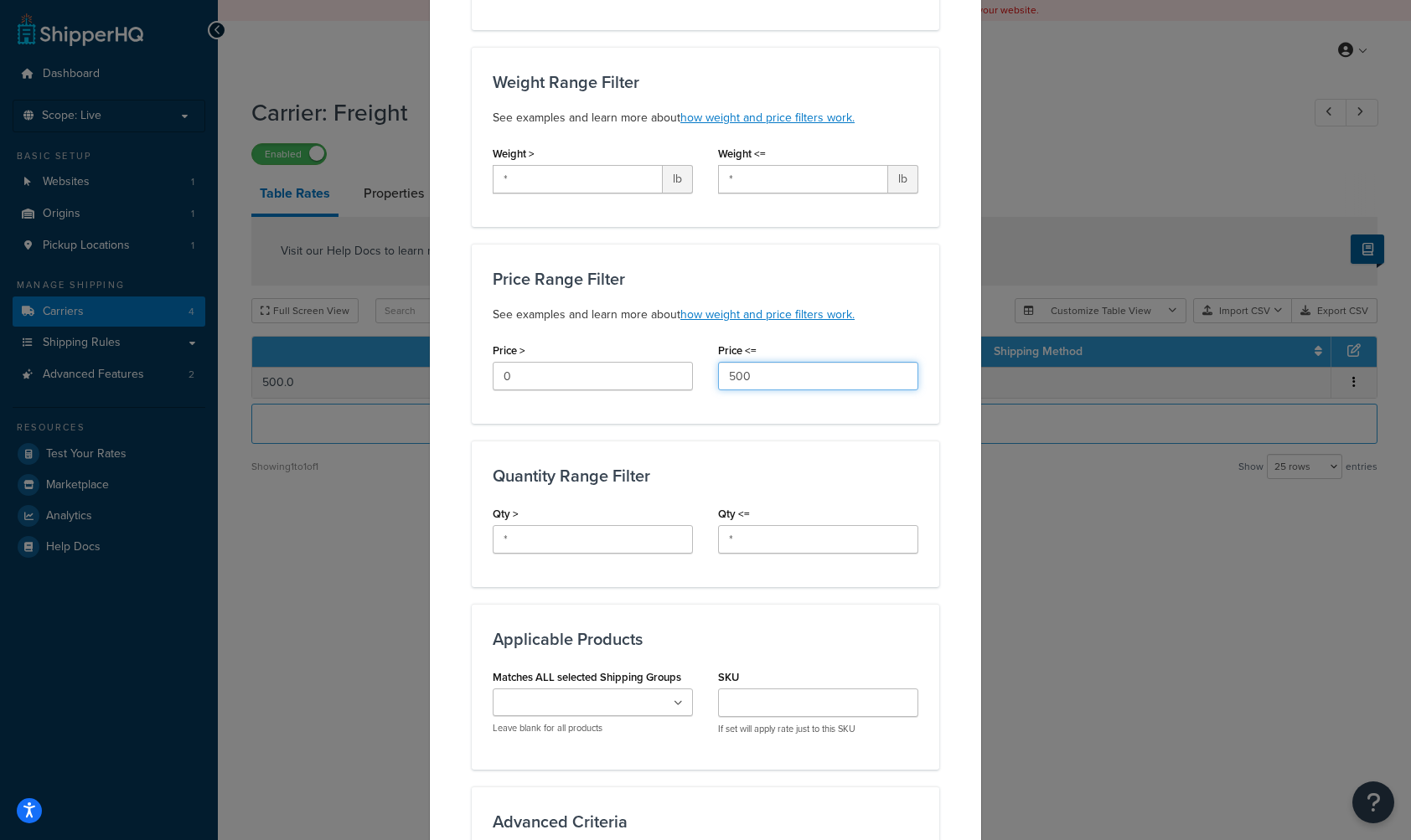
scroll to position [704, 0]
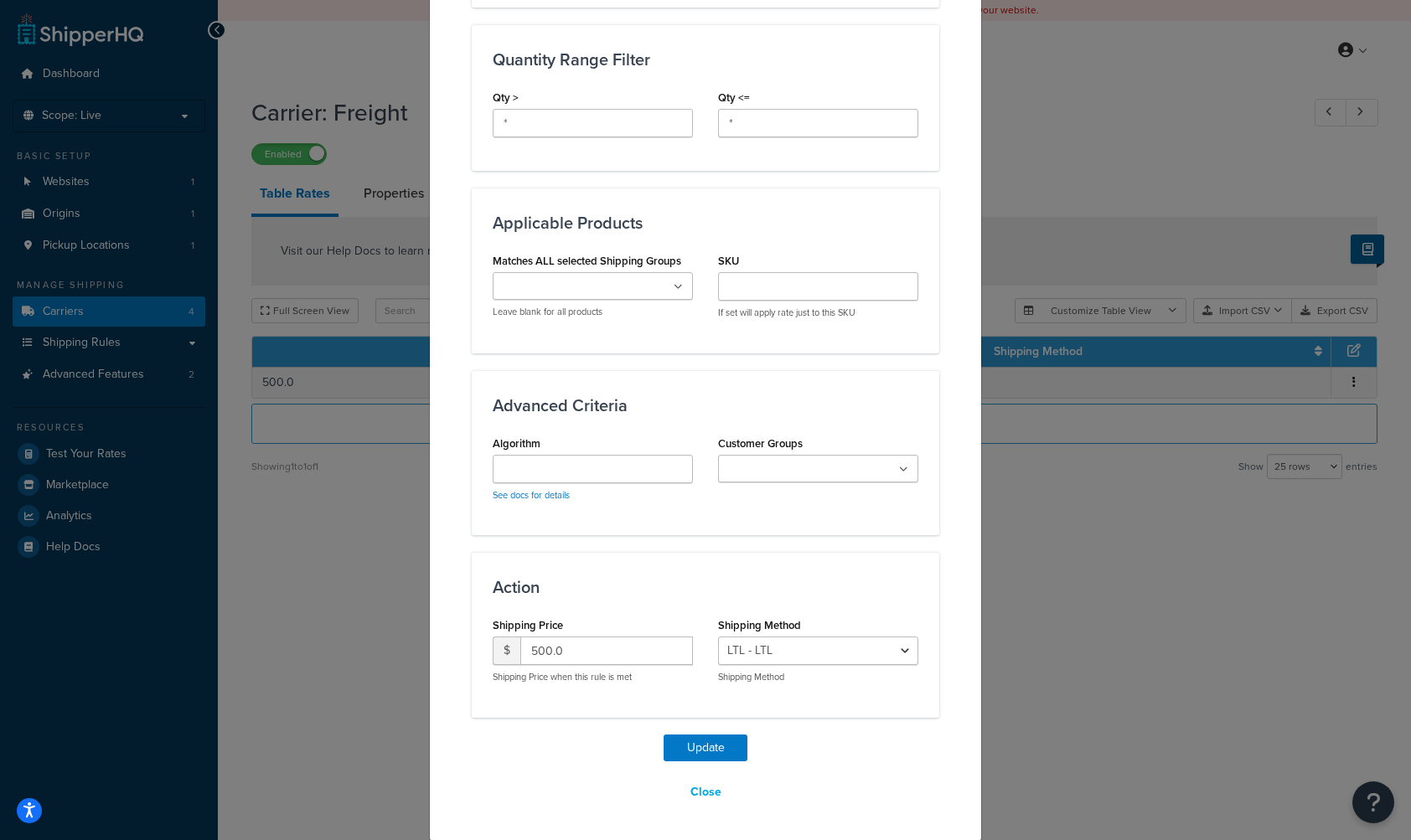
type input "500"
click at [618, 638] on input "500.0" at bounding box center [606, 650] width 173 height 28
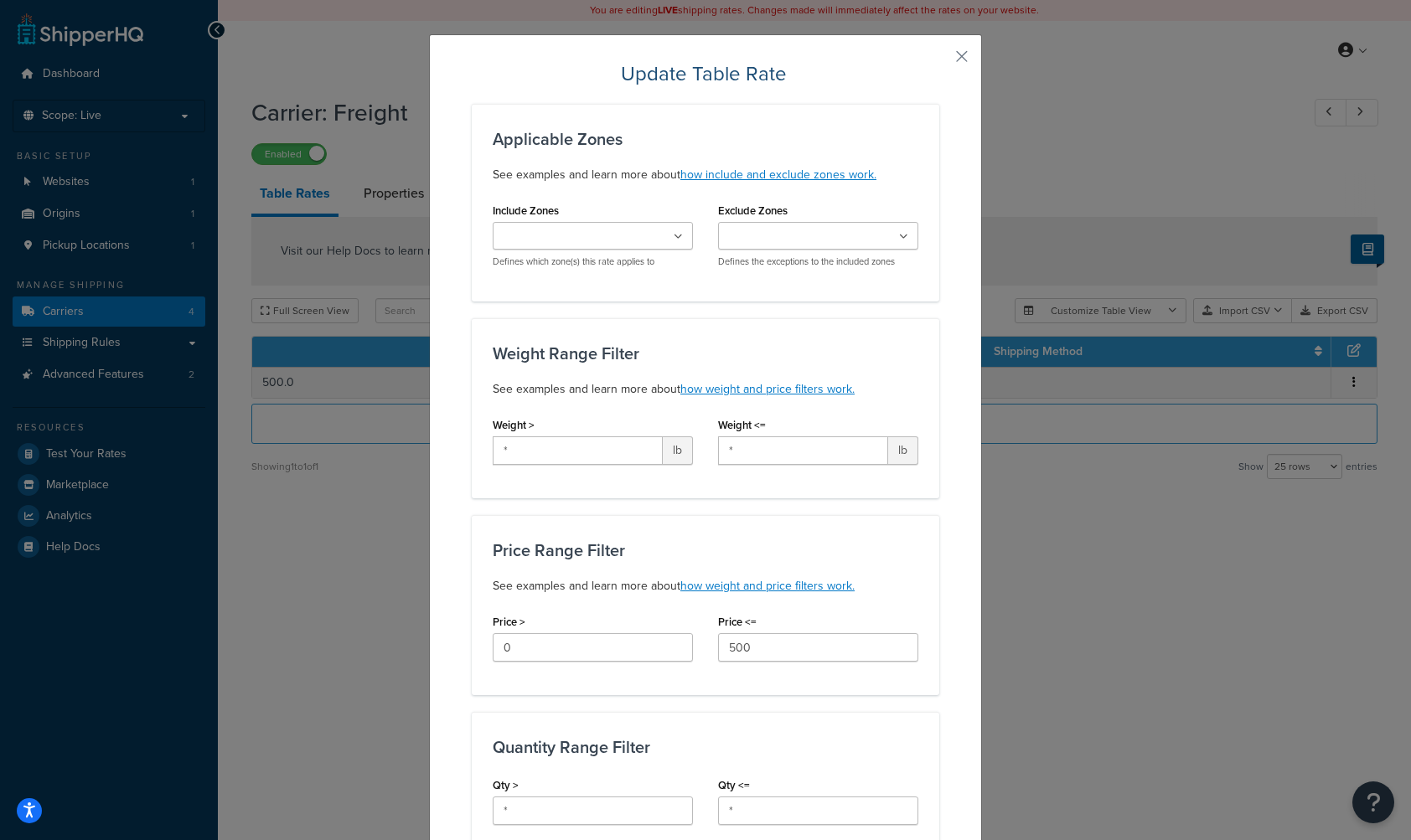
scroll to position [0, 0]
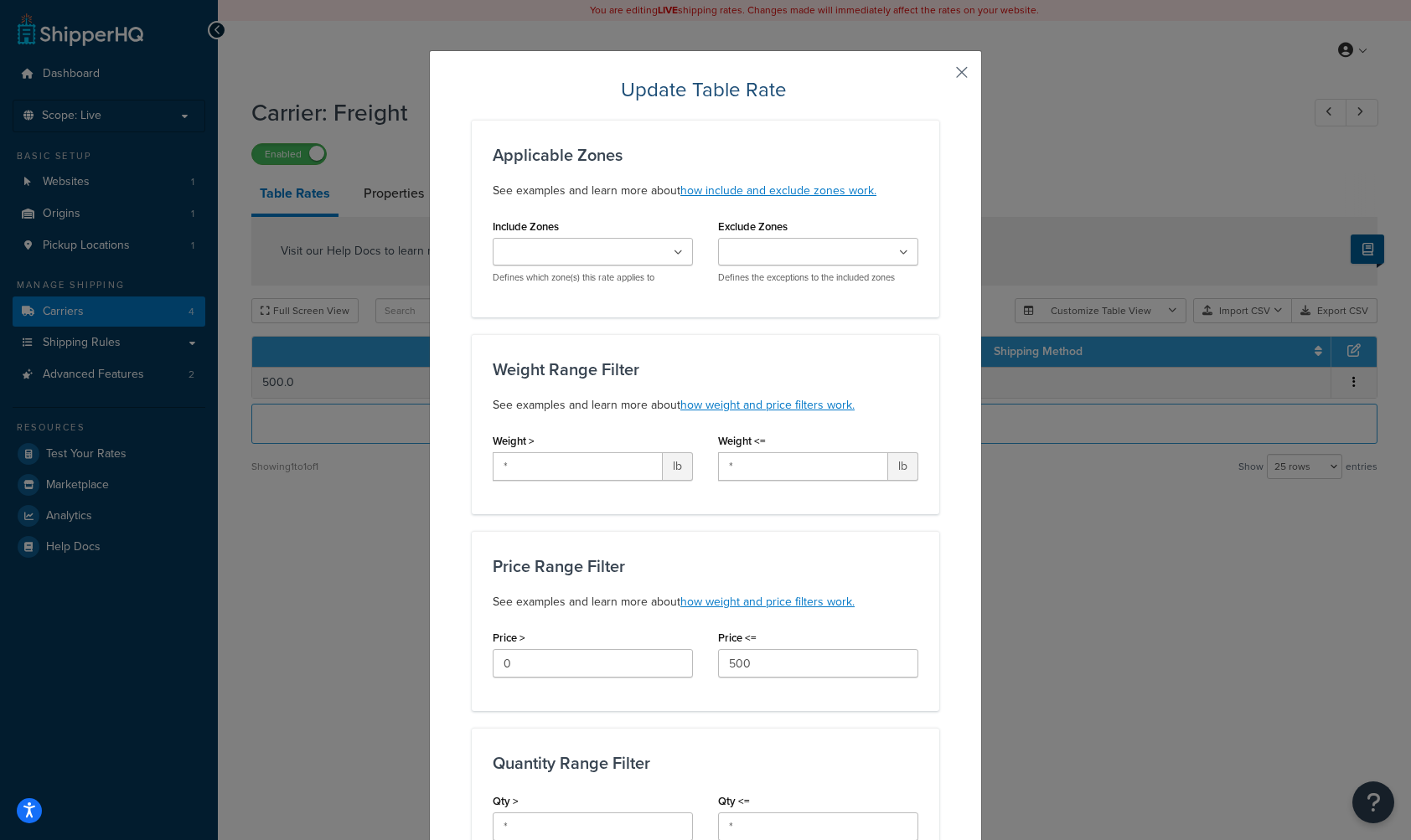
click at [940, 76] on button "button" at bounding box center [937, 78] width 4 height 4
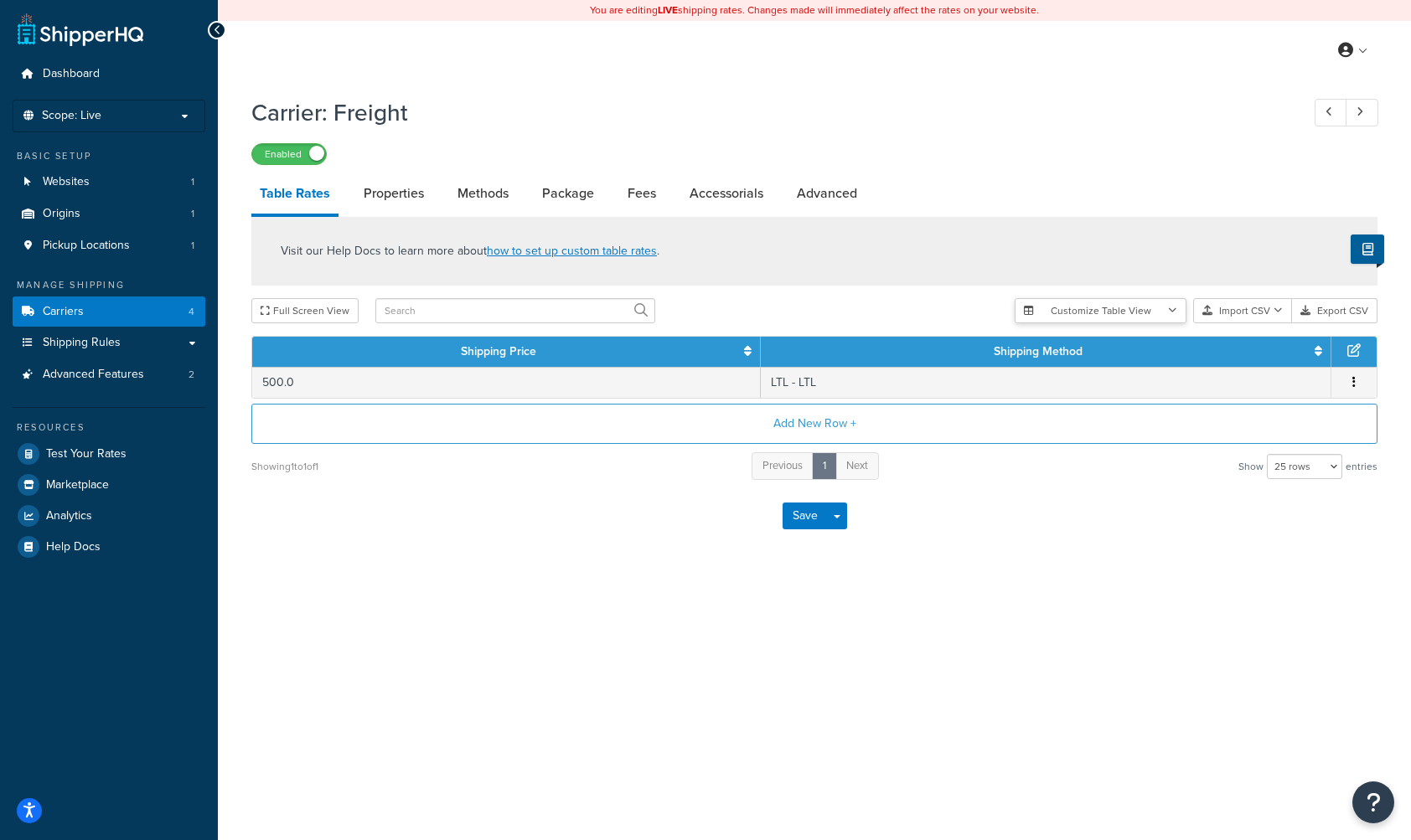
click at [1070, 304] on button "Customize Table View" at bounding box center [1100, 310] width 172 height 25
click at [1087, 263] on div "Visit our Help Docs to learn more about how to set up custom table rates ." at bounding box center [814, 251] width 1126 height 69
click at [1330, 315] on button "Export CSV" at bounding box center [1334, 310] width 85 height 25
click at [1250, 318] on button "Import CSV" at bounding box center [1243, 310] width 98 height 25
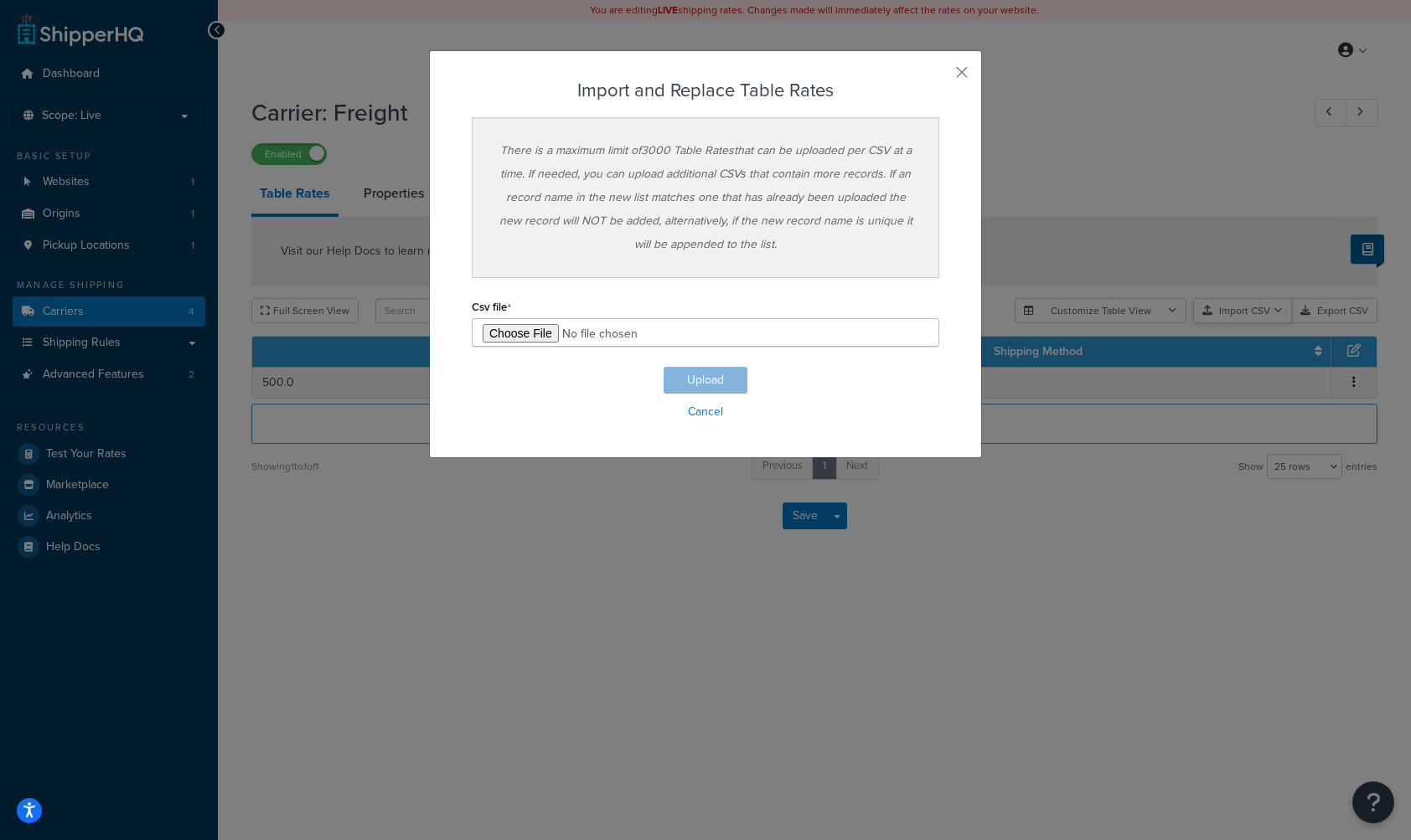
click at [1252, 323] on div "Customize Table View Show all columns Show selected columns Import CSV Import a…" at bounding box center [1196, 310] width 363 height 25
click at [515, 335] on input "file" at bounding box center [705, 332] width 467 height 28
type input "C:\fakepath\StreetNameSignTableRates.csv"
click at [714, 384] on button "Upload" at bounding box center [705, 380] width 84 height 27
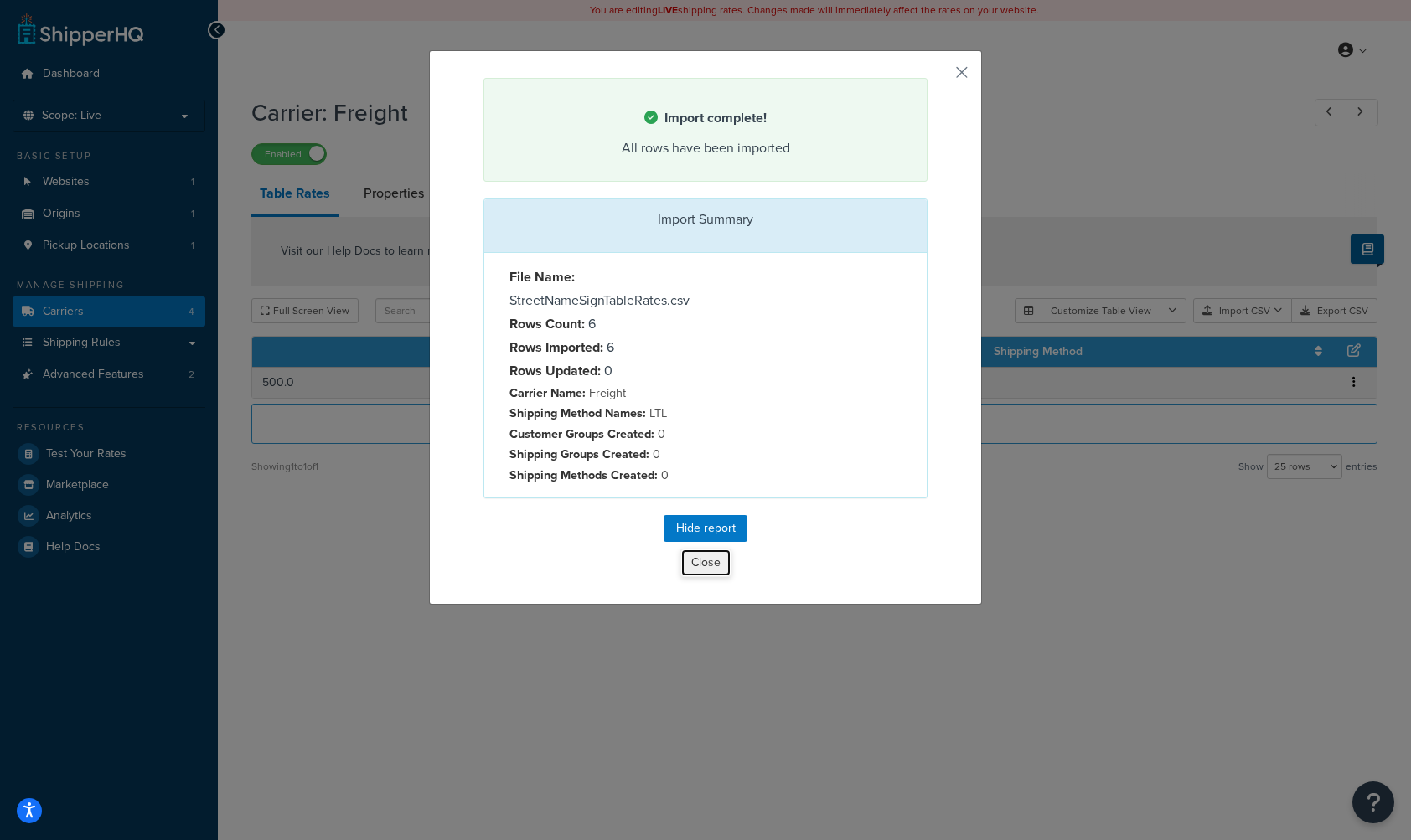
click at [701, 572] on button "Close" at bounding box center [706, 562] width 51 height 28
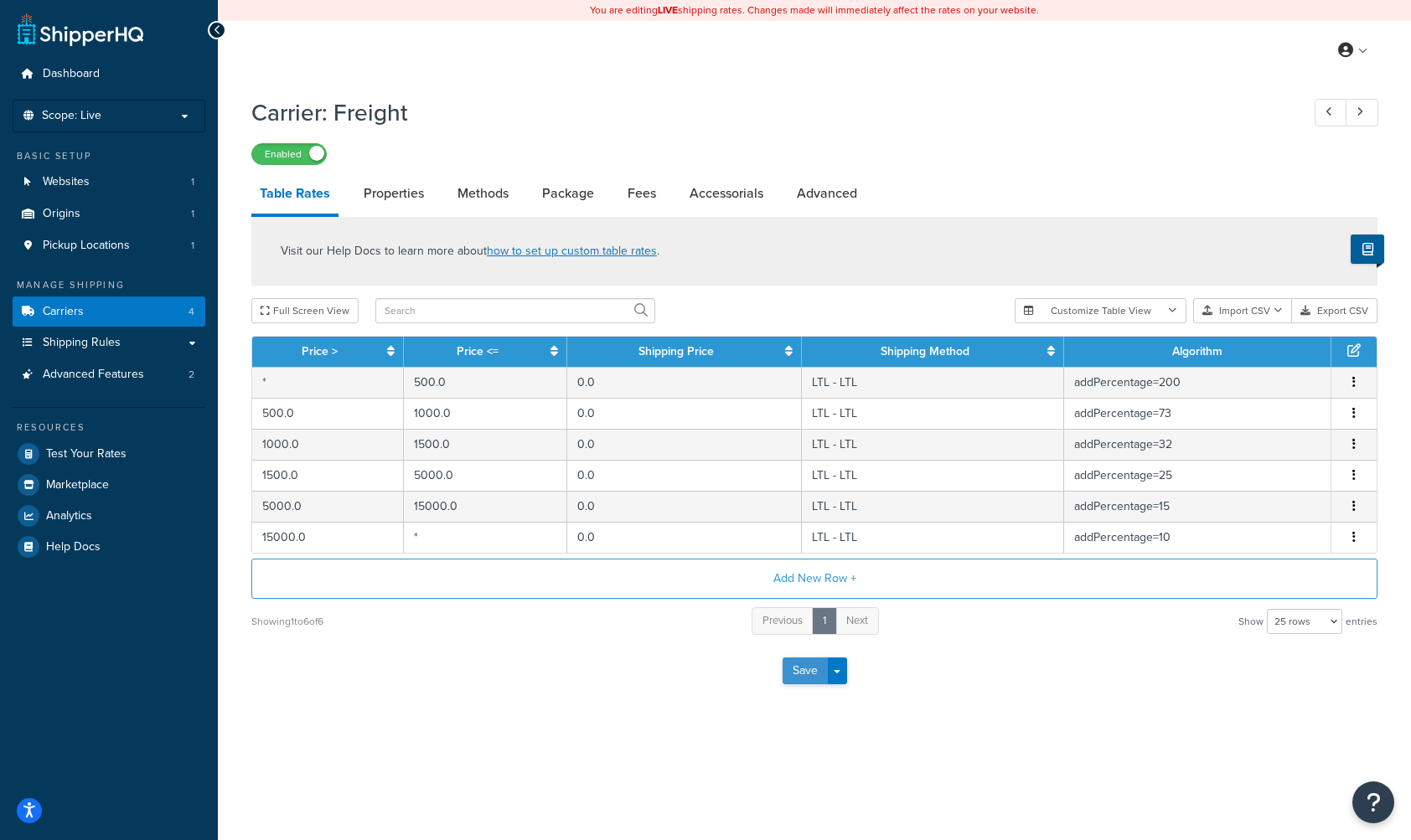
click at [799, 668] on button "Save" at bounding box center [805, 671] width 45 height 27
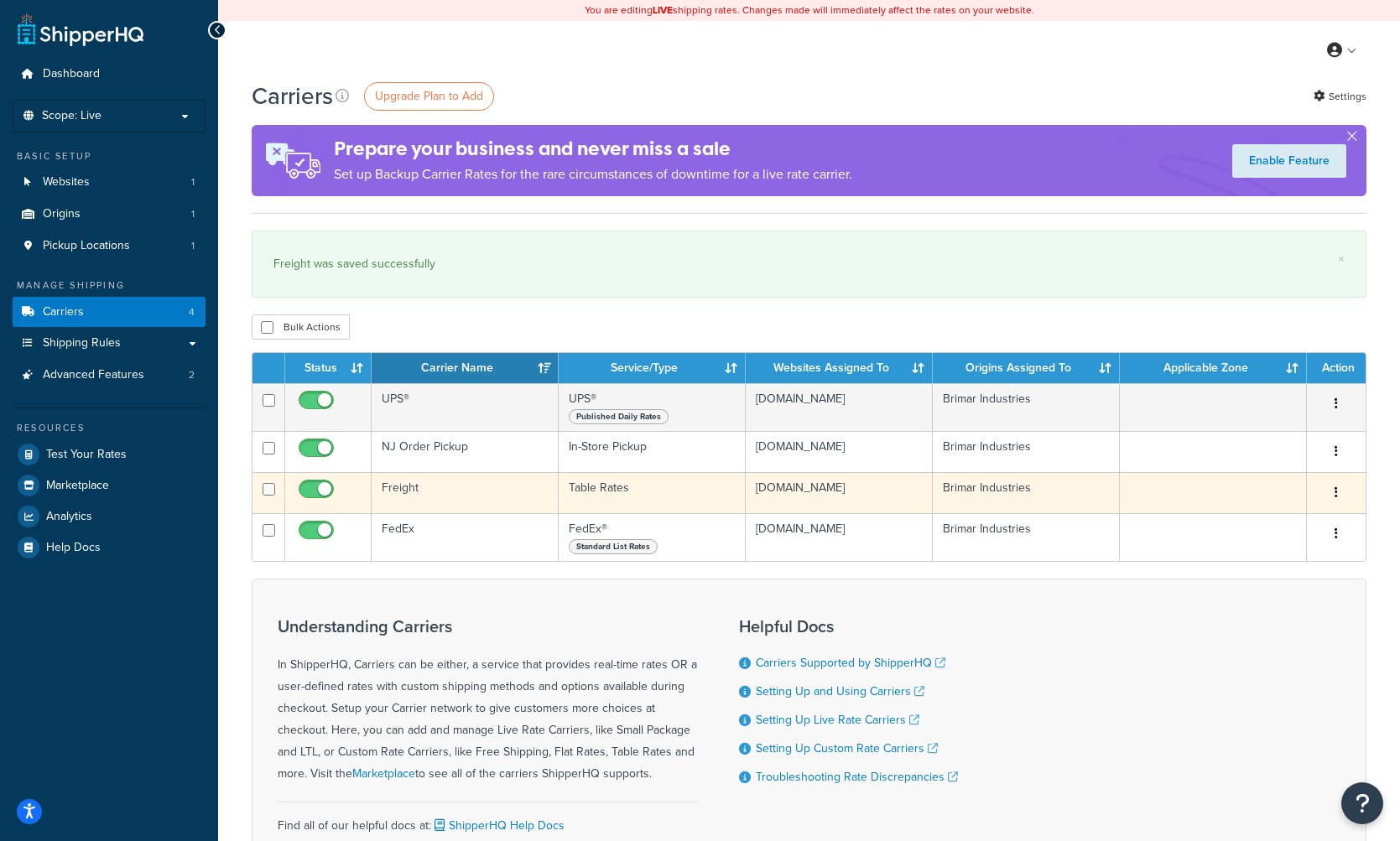
click at [1340, 494] on button "button" at bounding box center [1336, 493] width 23 height 27
click at [1295, 521] on link "Edit" at bounding box center [1268, 527] width 132 height 35
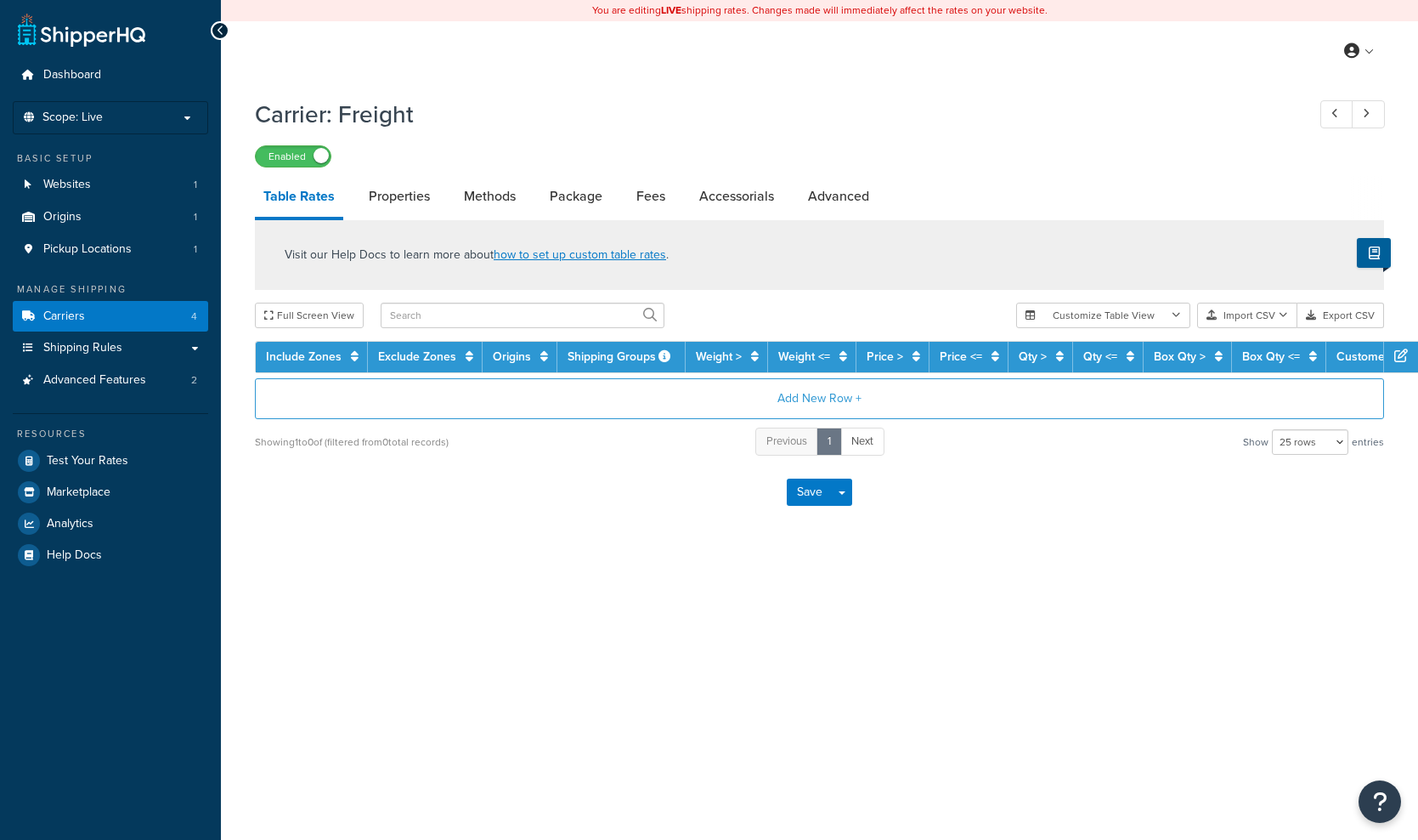
select select "25"
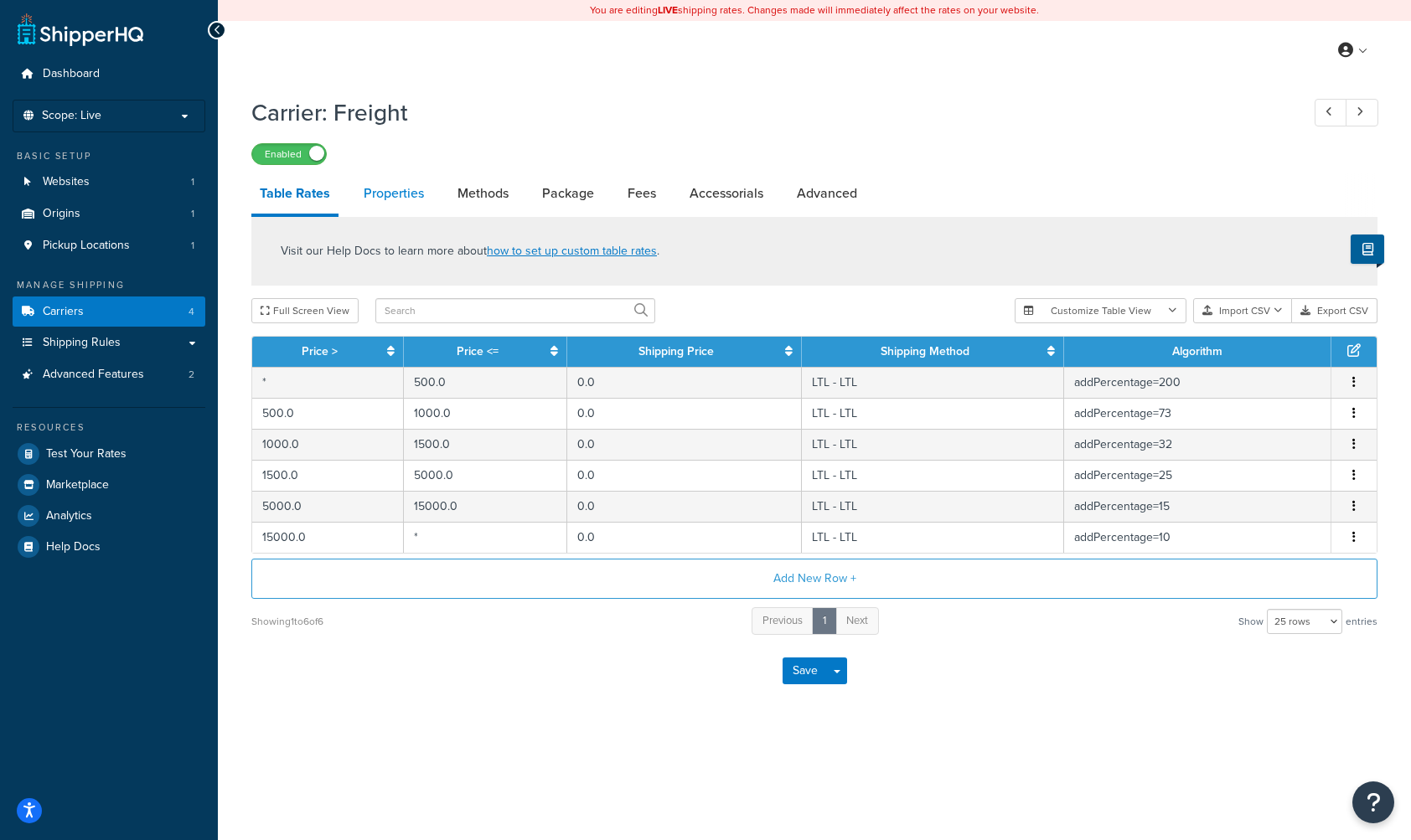
click at [402, 197] on link "Properties" at bounding box center [393, 193] width 77 height 41
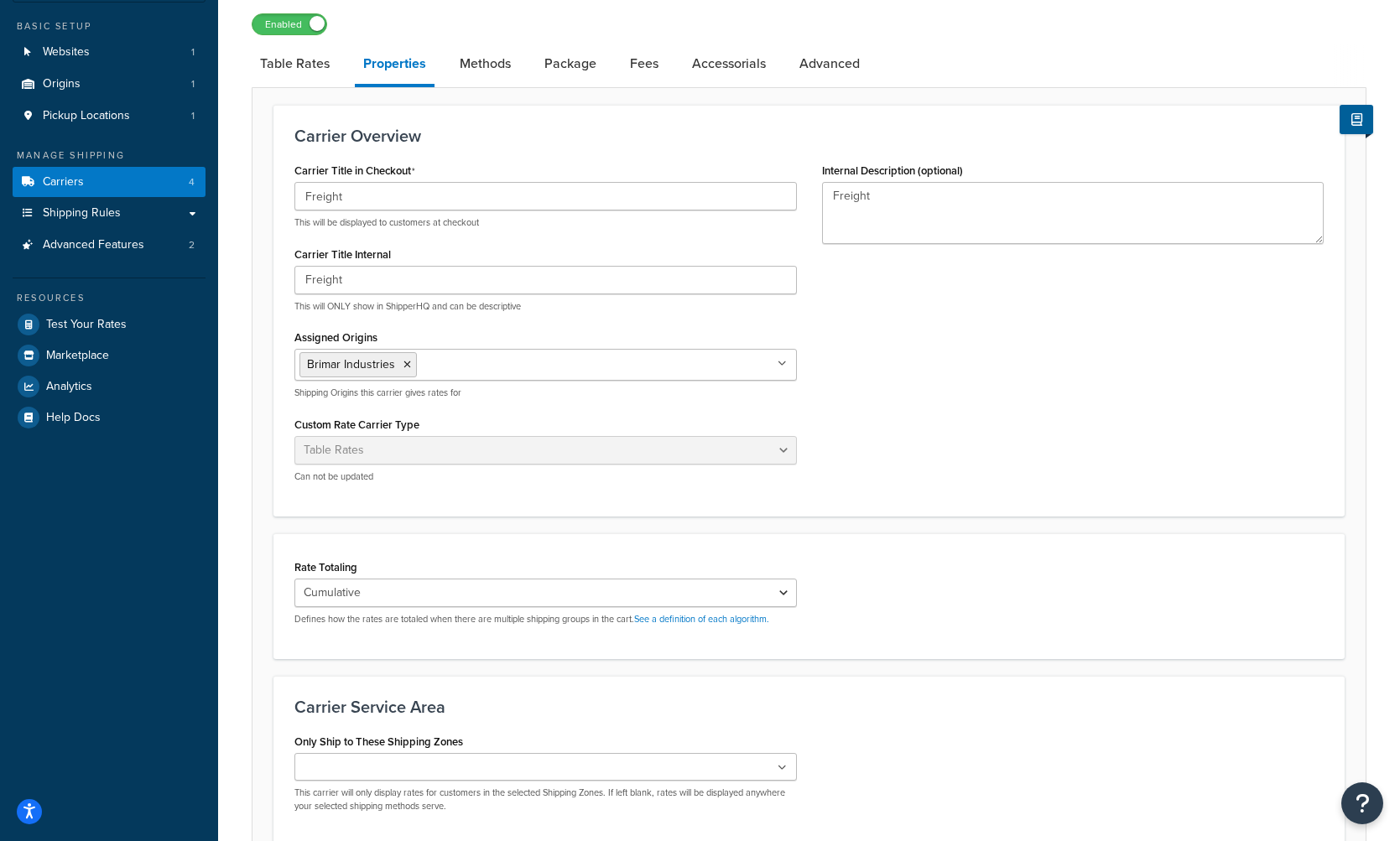
scroll to position [289, 0]
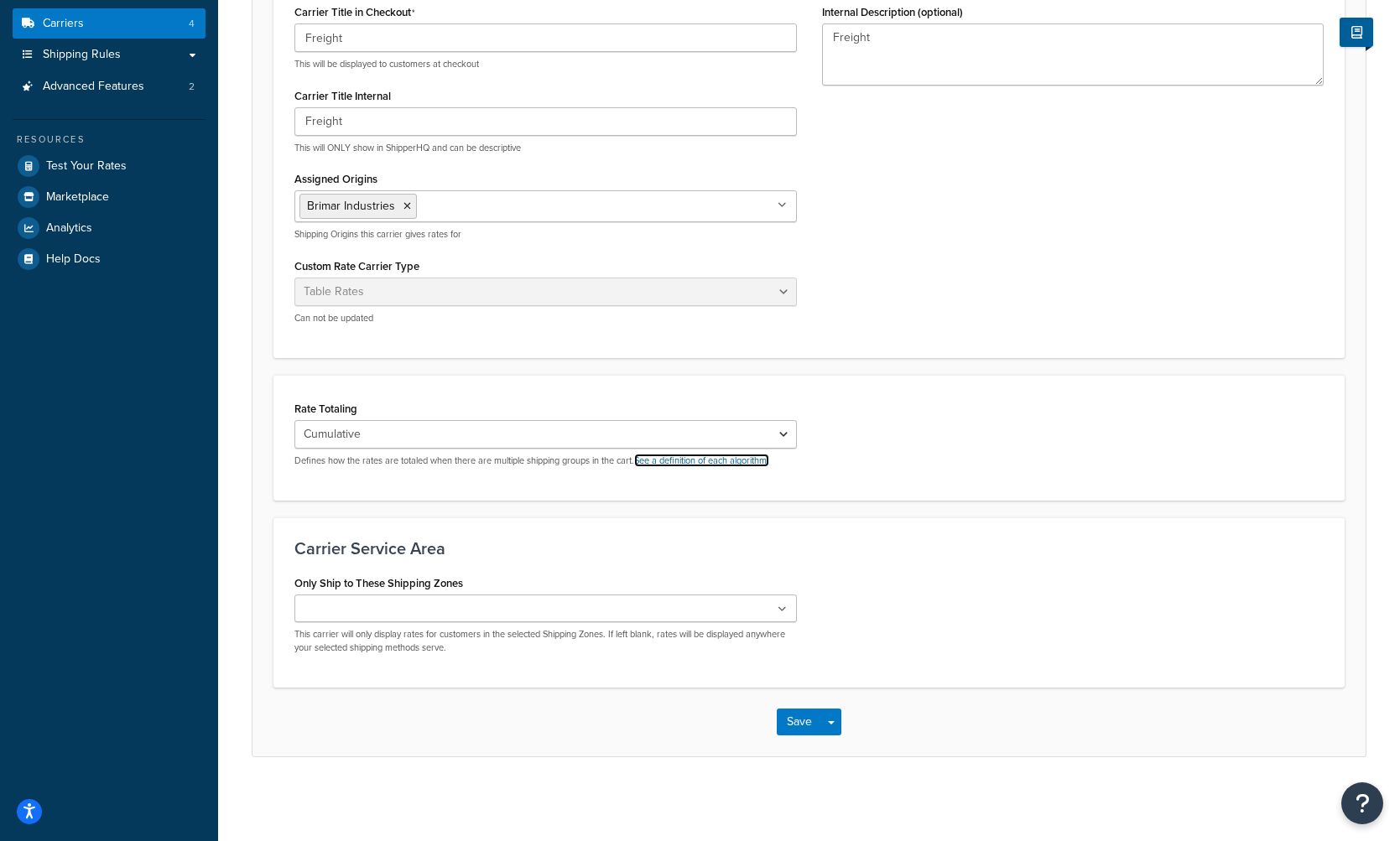
click at [748, 454] on link "See a definition of each algorithm." at bounding box center [701, 461] width 135 height 14
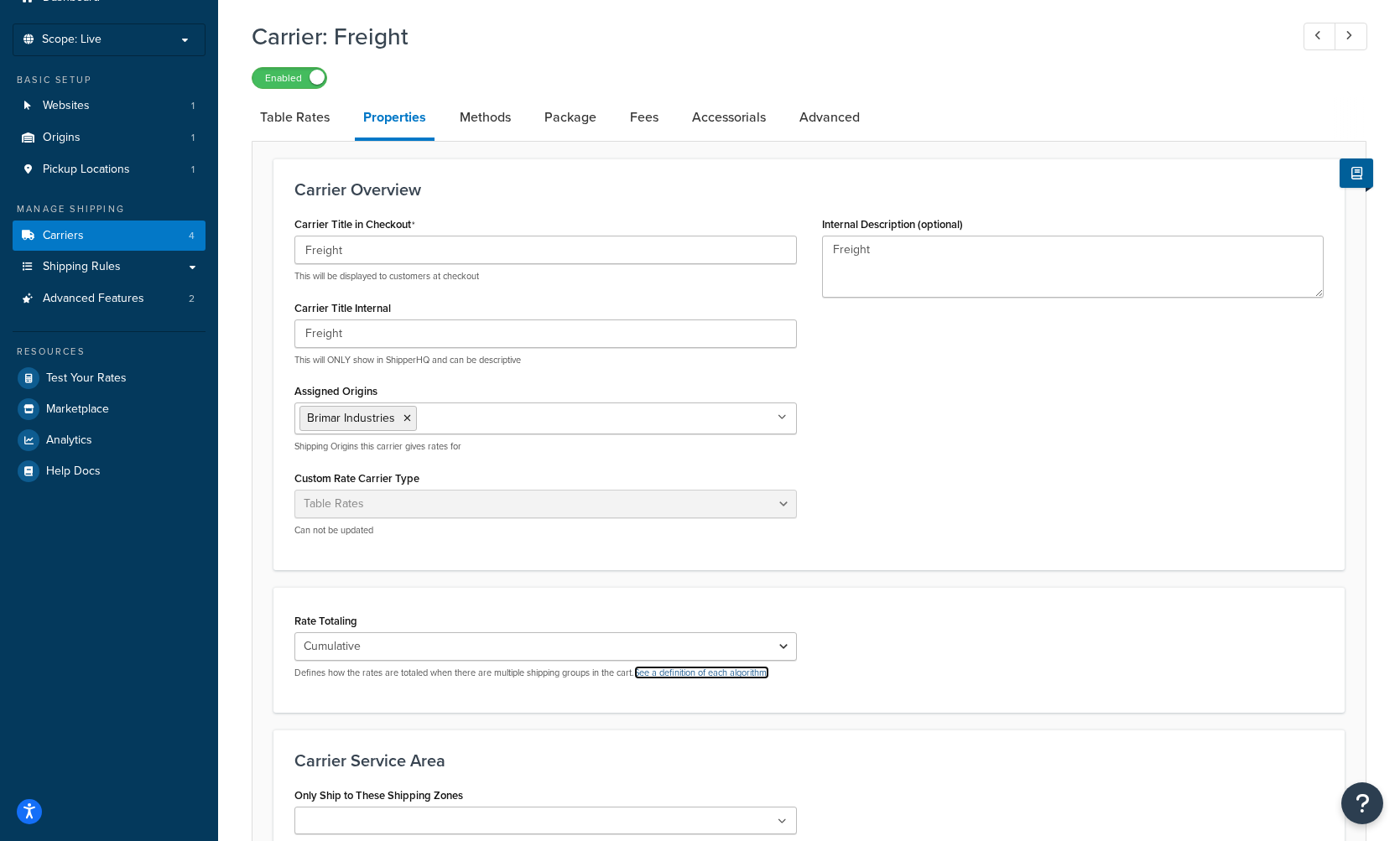
scroll to position [0, 0]
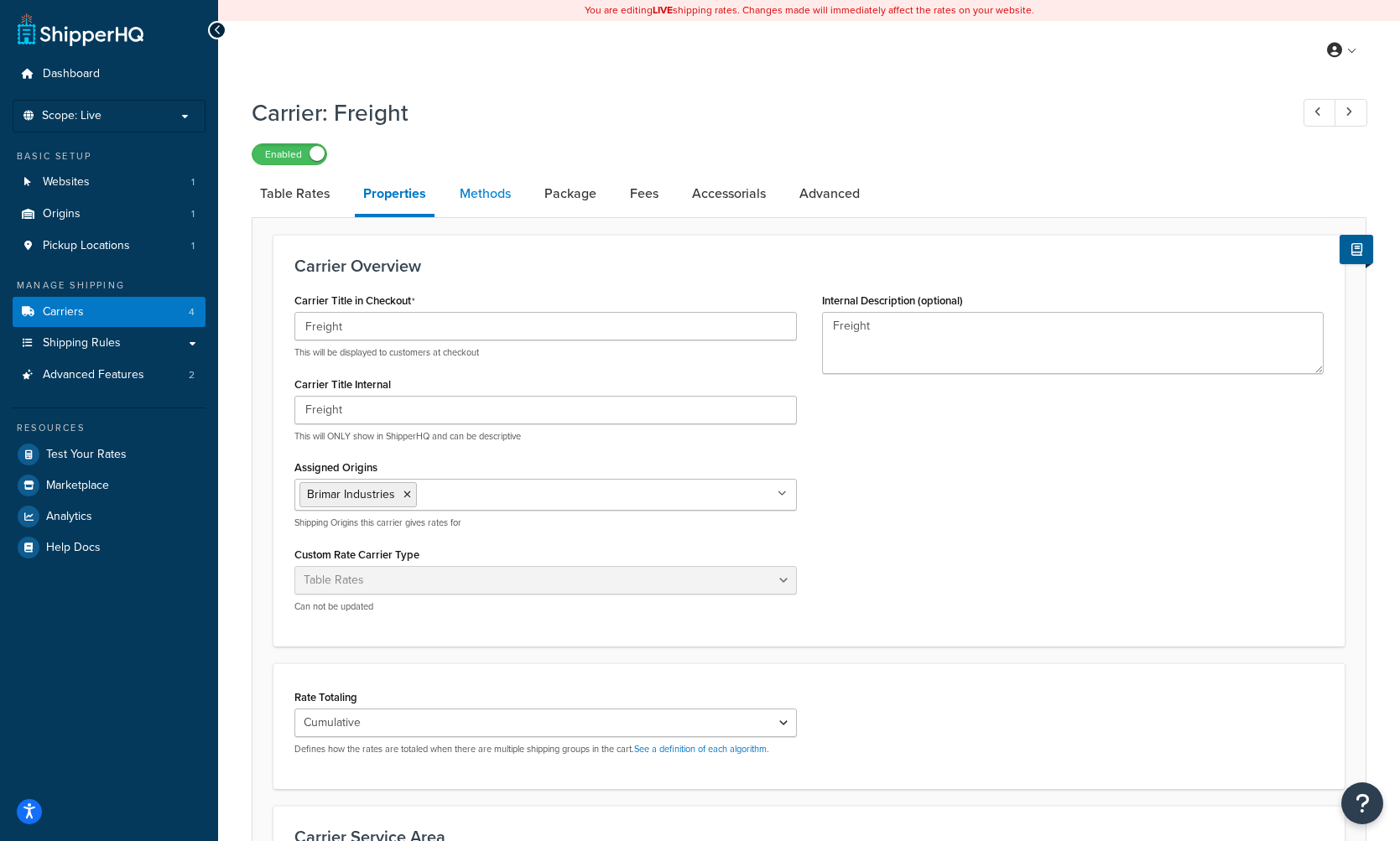
click at [488, 198] on link "Methods" at bounding box center [485, 194] width 68 height 41
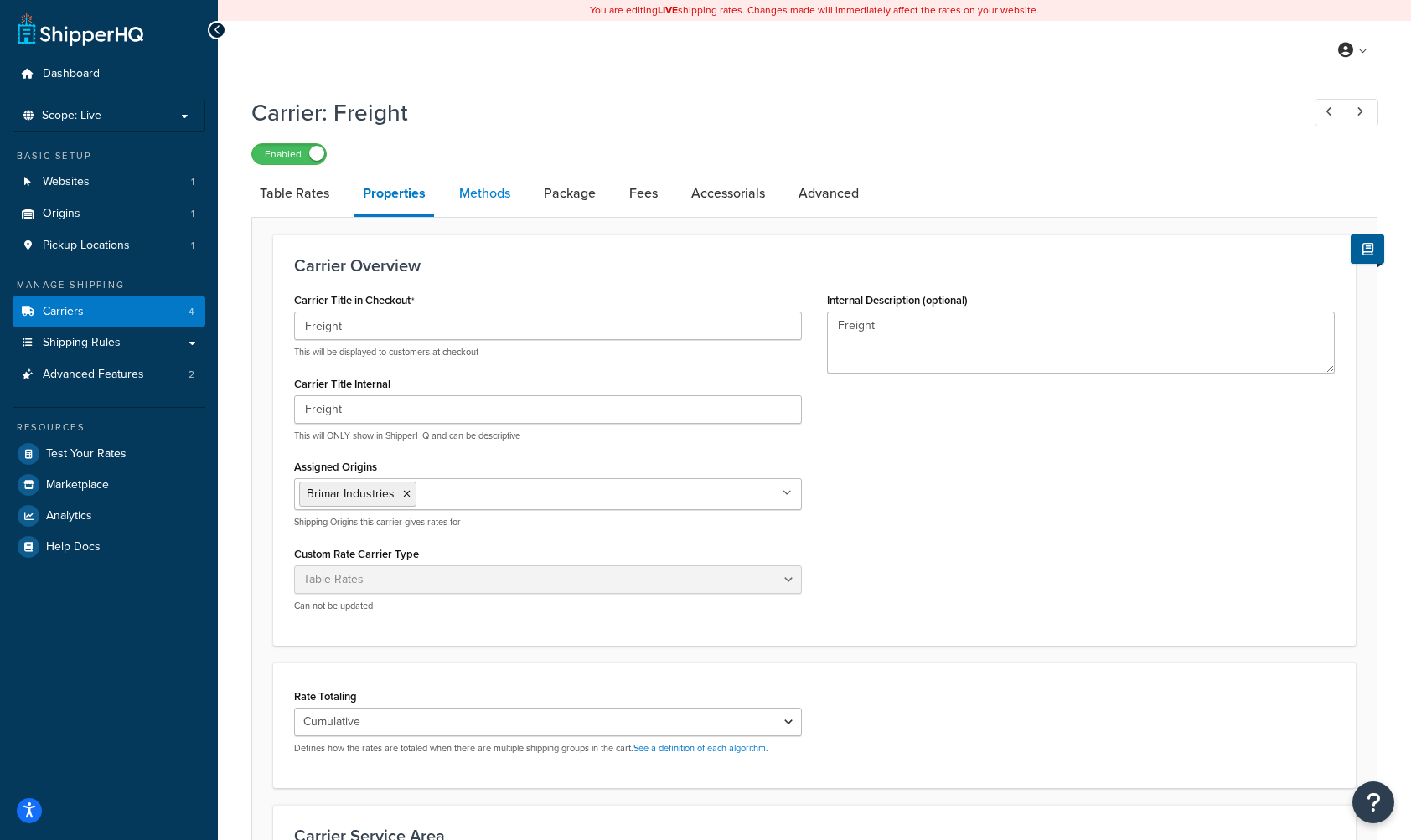
select select "25"
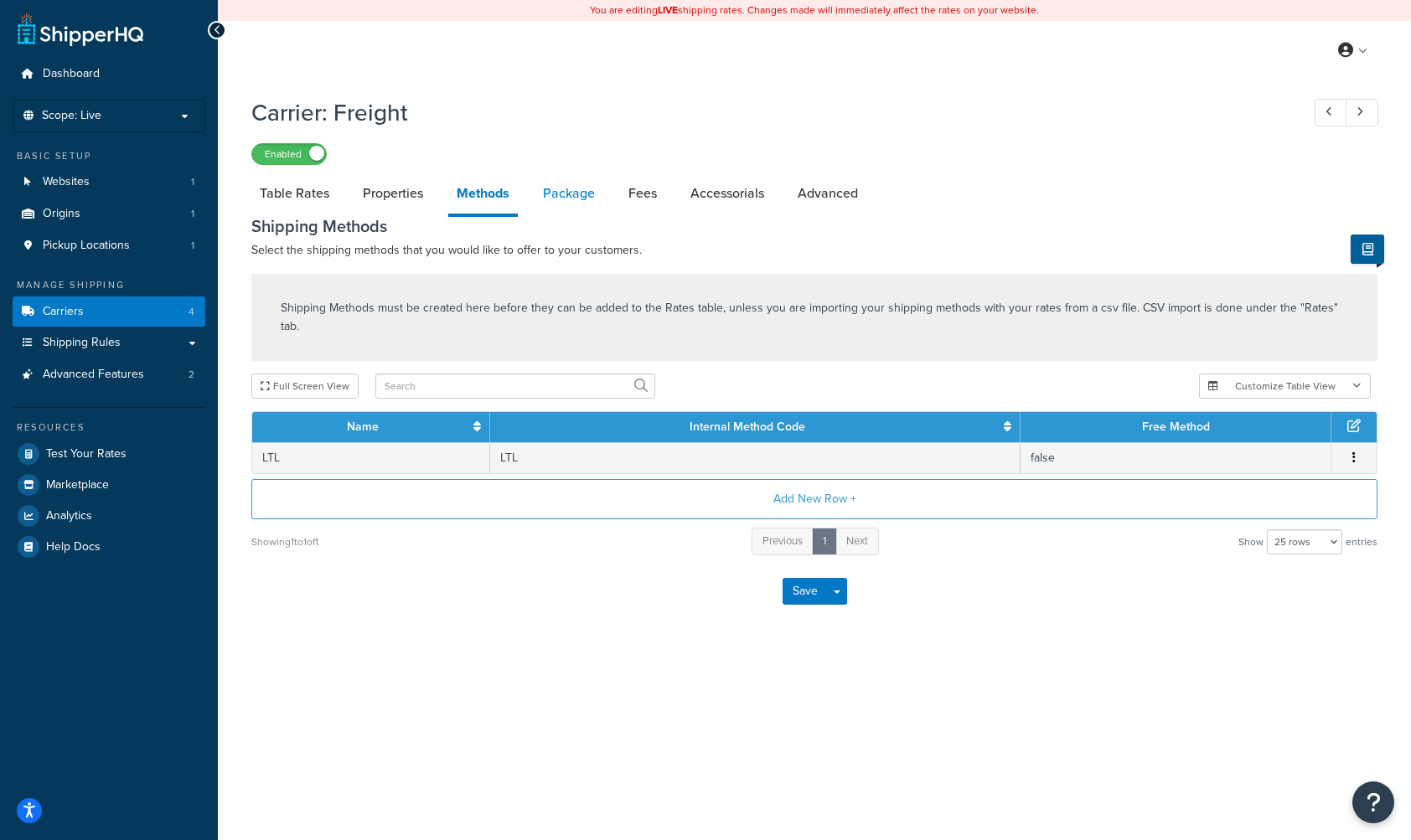
click at [554, 200] on link "Package" at bounding box center [569, 193] width 69 height 41
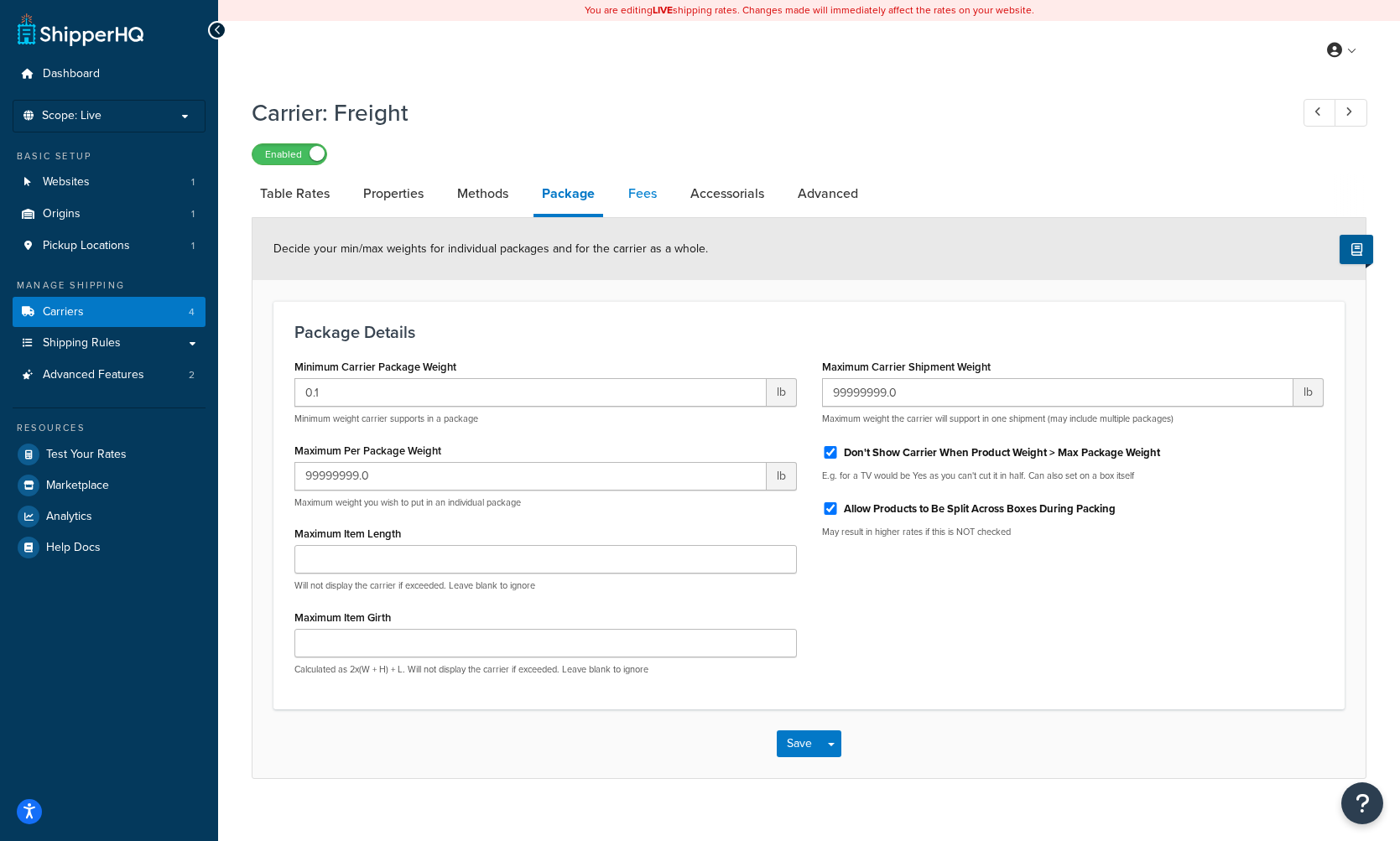
click at [642, 196] on link "Fees" at bounding box center [642, 194] width 45 height 41
select select "AFTER"
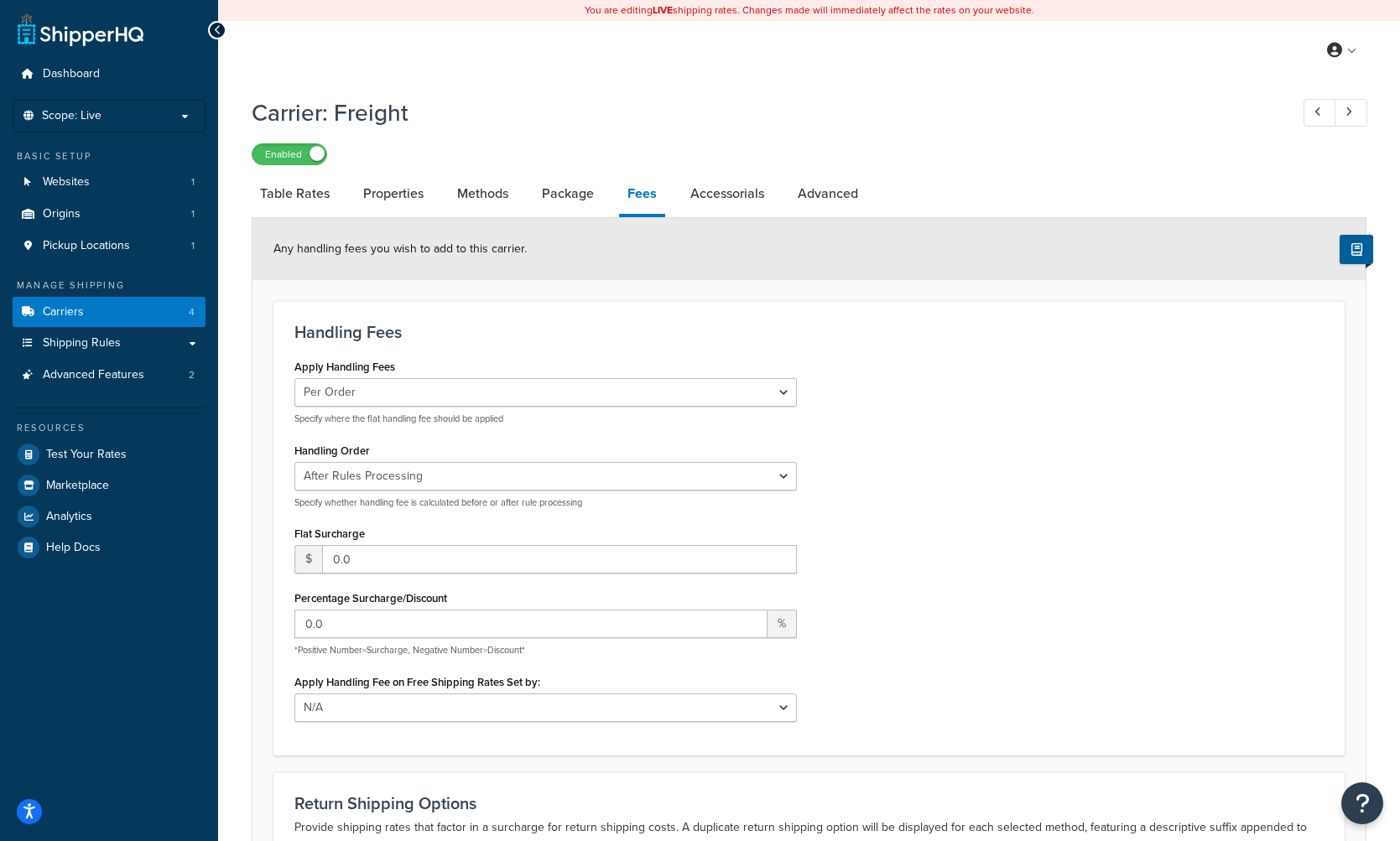
click at [719, 222] on div "Any handling fees you wish to add to this carrier." at bounding box center [809, 249] width 1113 height 62
click at [725, 190] on link "Accessorials" at bounding box center [727, 194] width 91 height 41
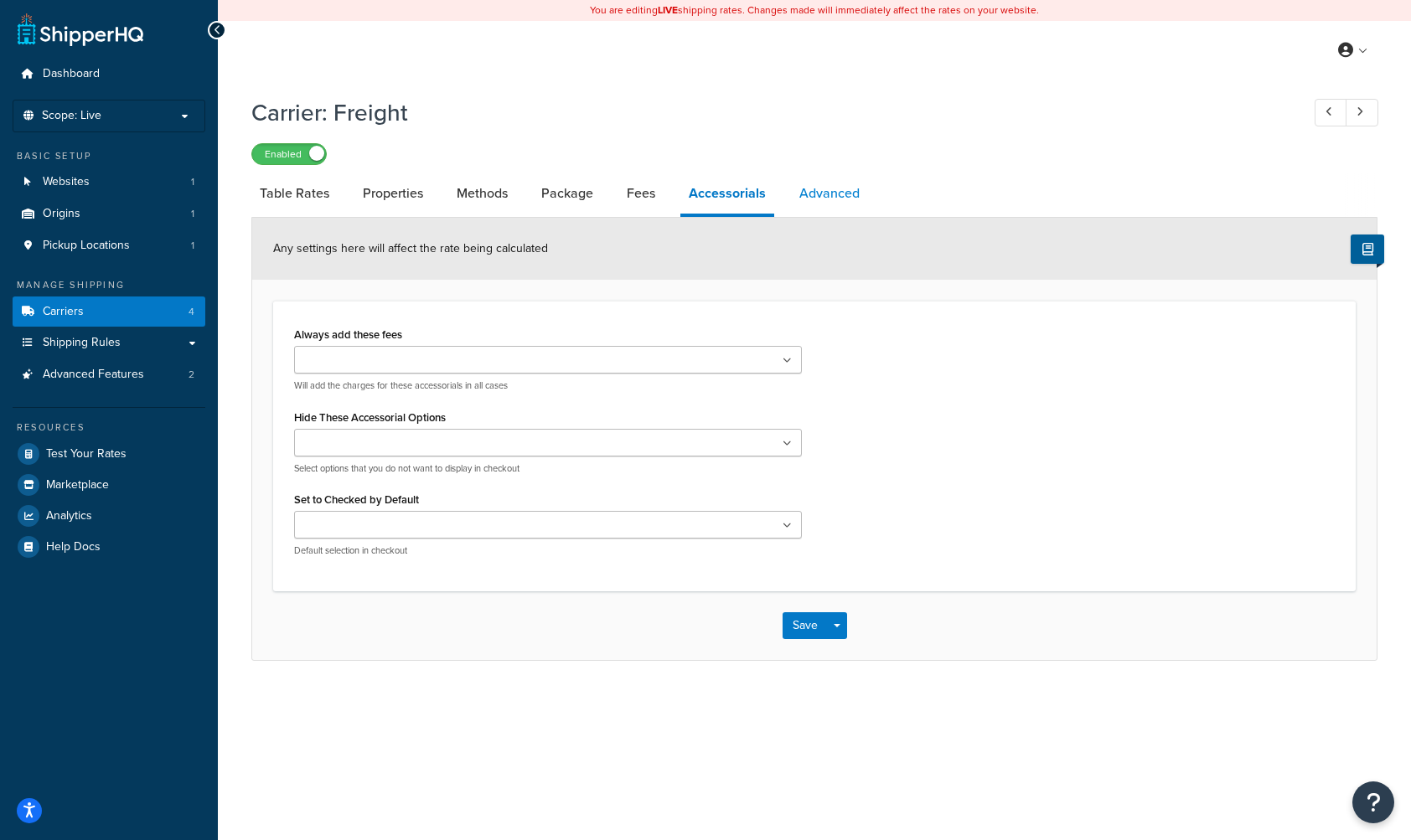
click at [821, 202] on link "Advanced" at bounding box center [829, 193] width 77 height 41
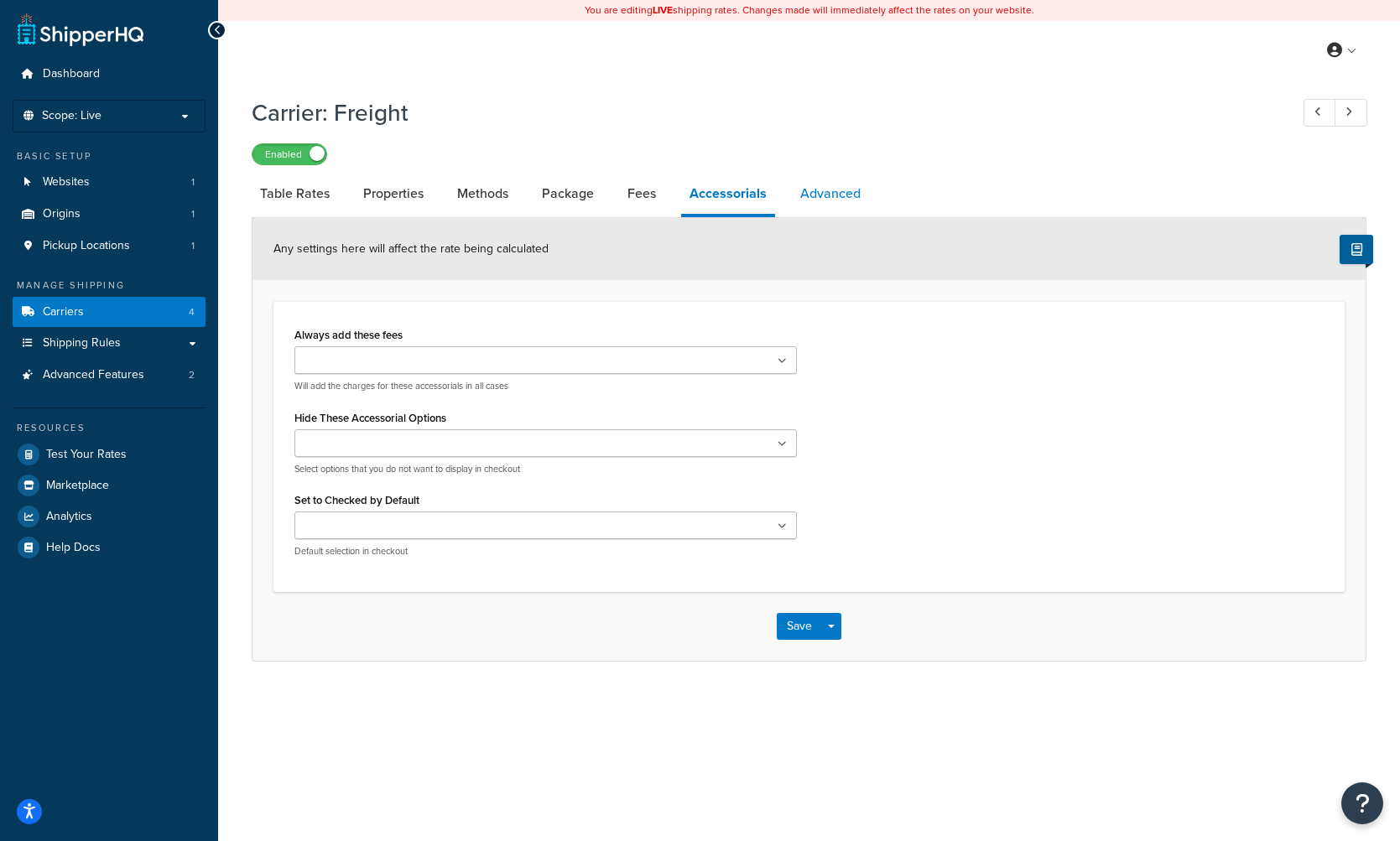
select select "false"
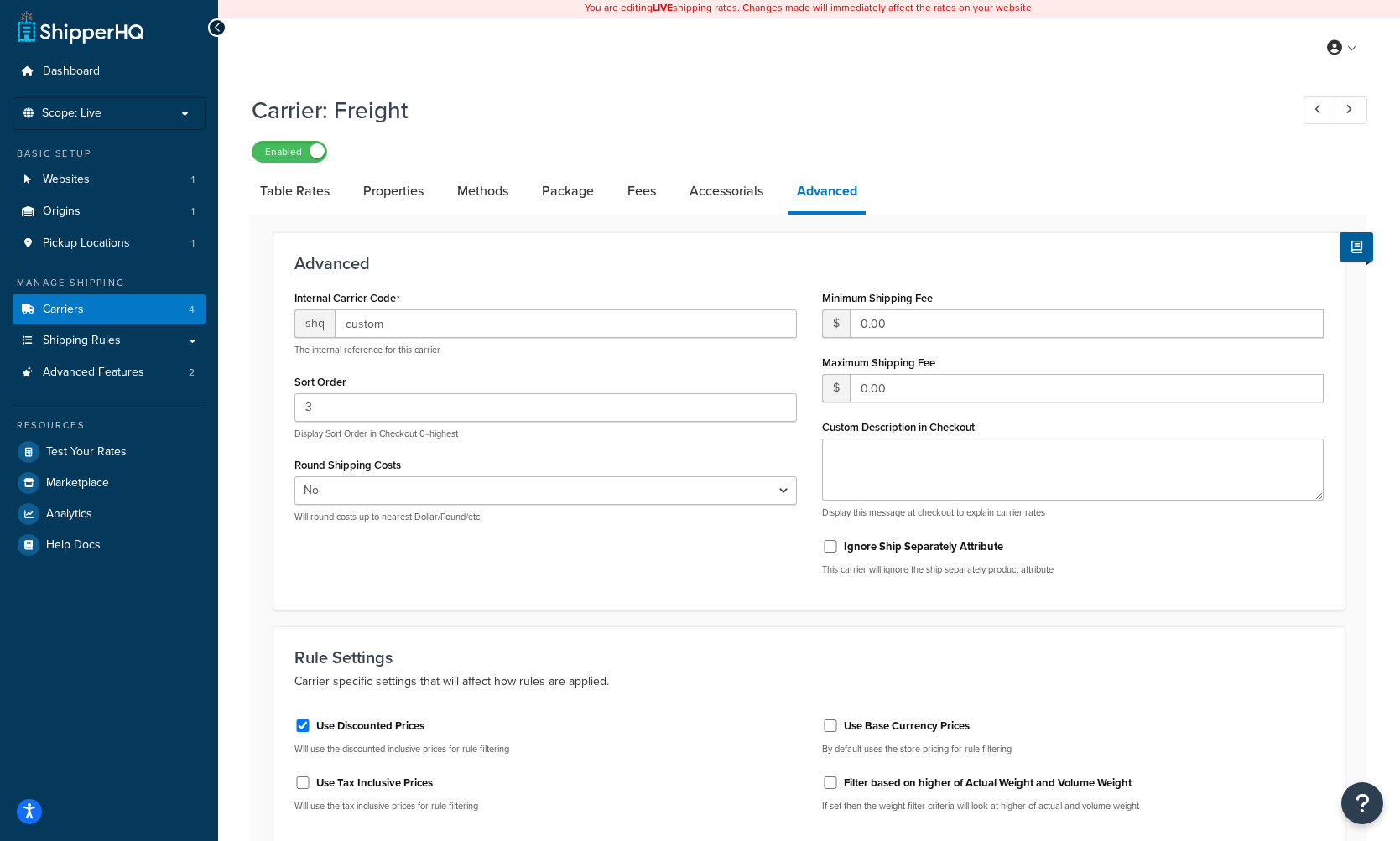
scroll to position [3, 0]
click at [185, 296] on link "Carriers 4" at bounding box center [109, 309] width 193 height 31
